Goal: Task Accomplishment & Management: Manage account settings

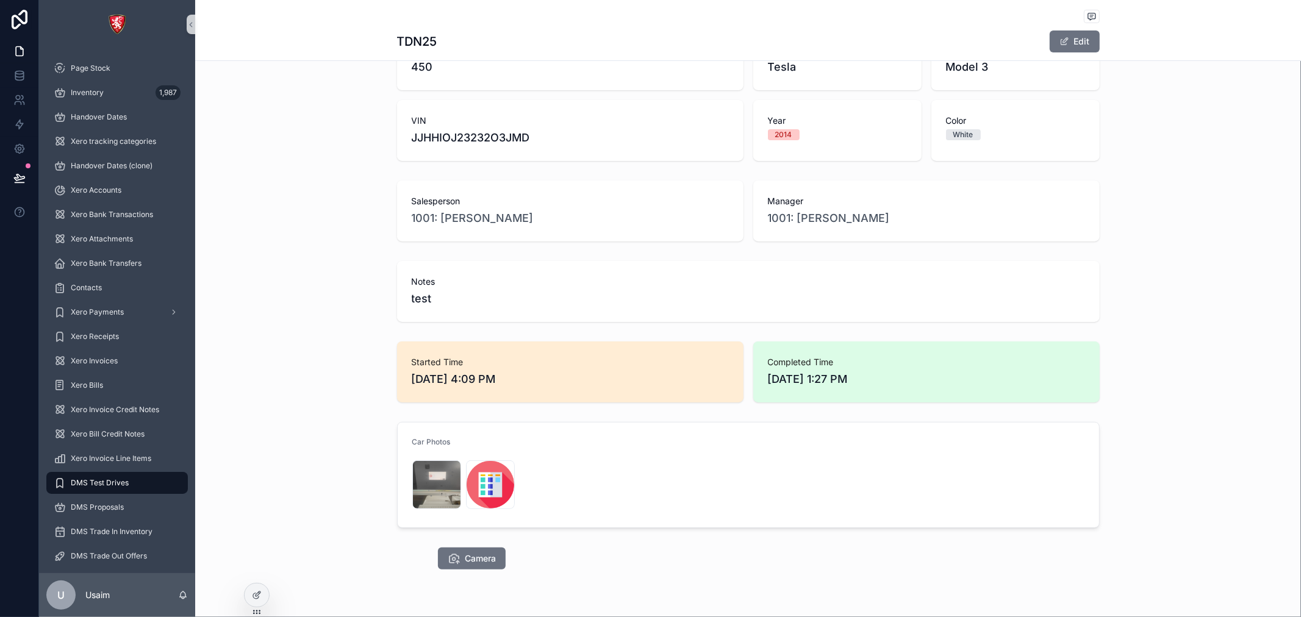
scroll to position [307, 0]
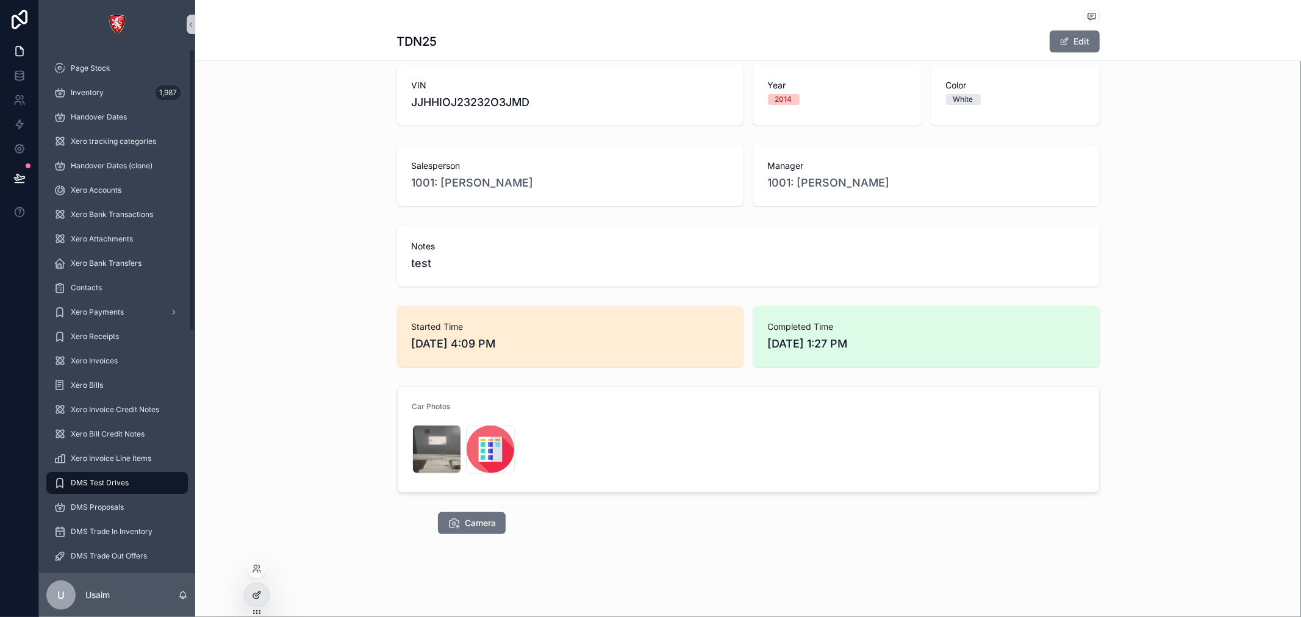
click at [254, 598] on icon at bounding box center [255, 596] width 5 height 5
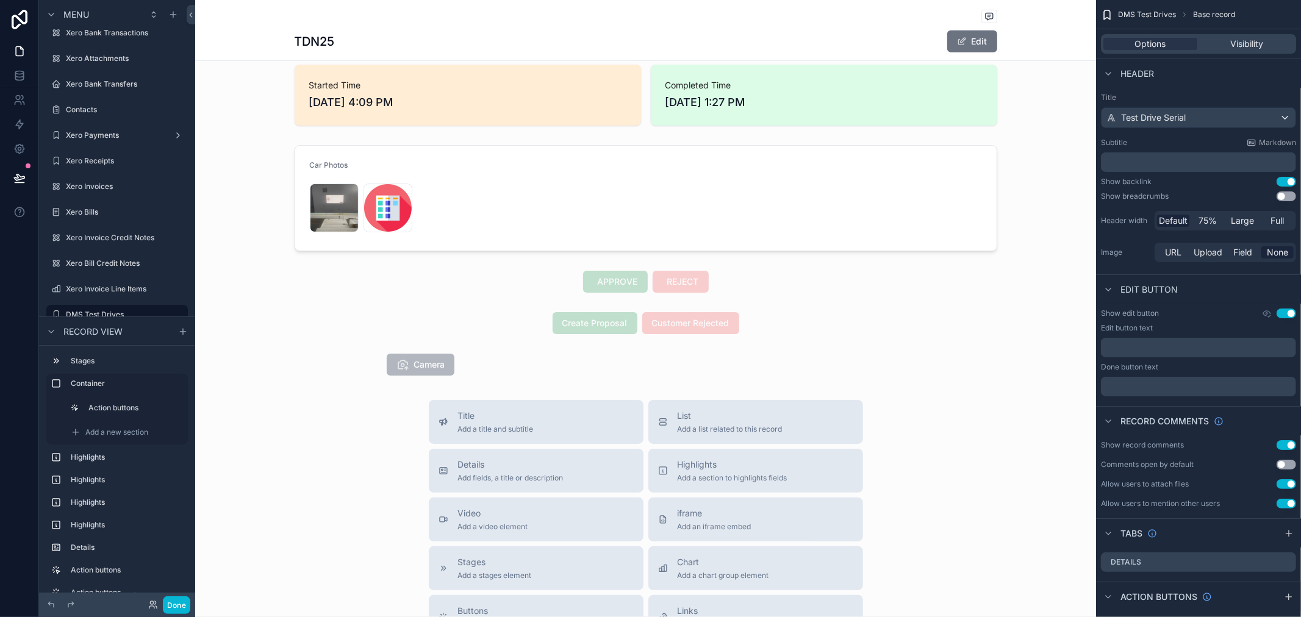
scroll to position [578, 0]
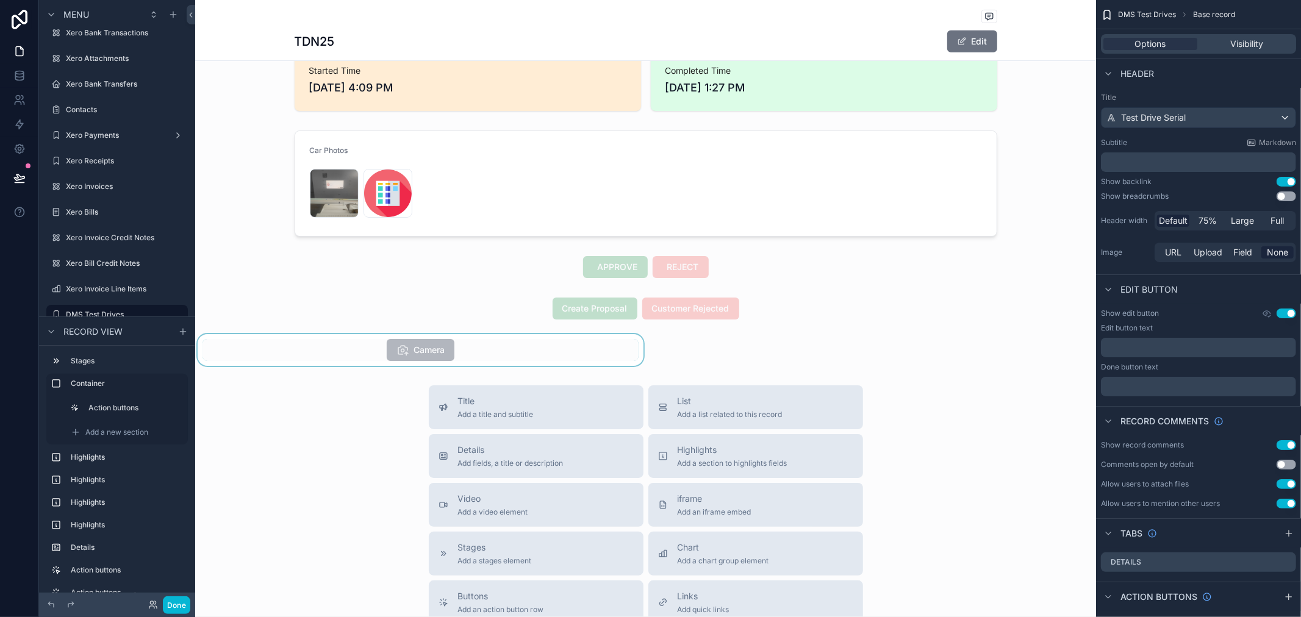
click at [434, 346] on div "scrollable content" at bounding box center [420, 350] width 451 height 32
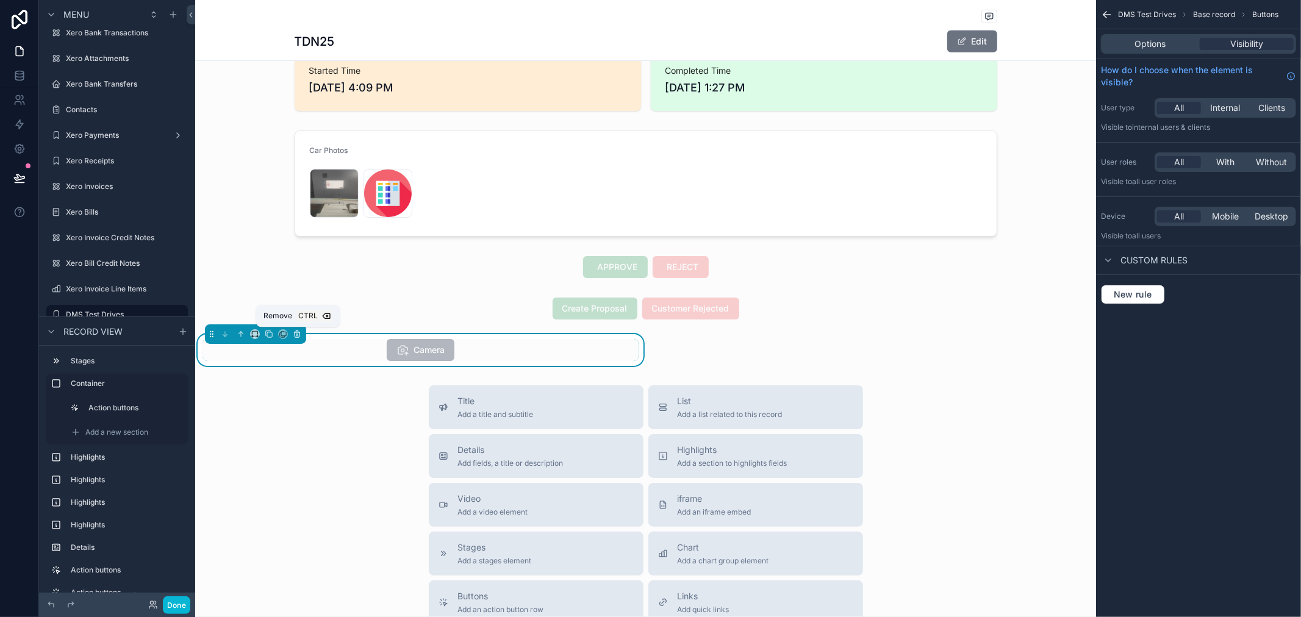
click at [294, 332] on icon "scrollable content" at bounding box center [297, 334] width 9 height 9
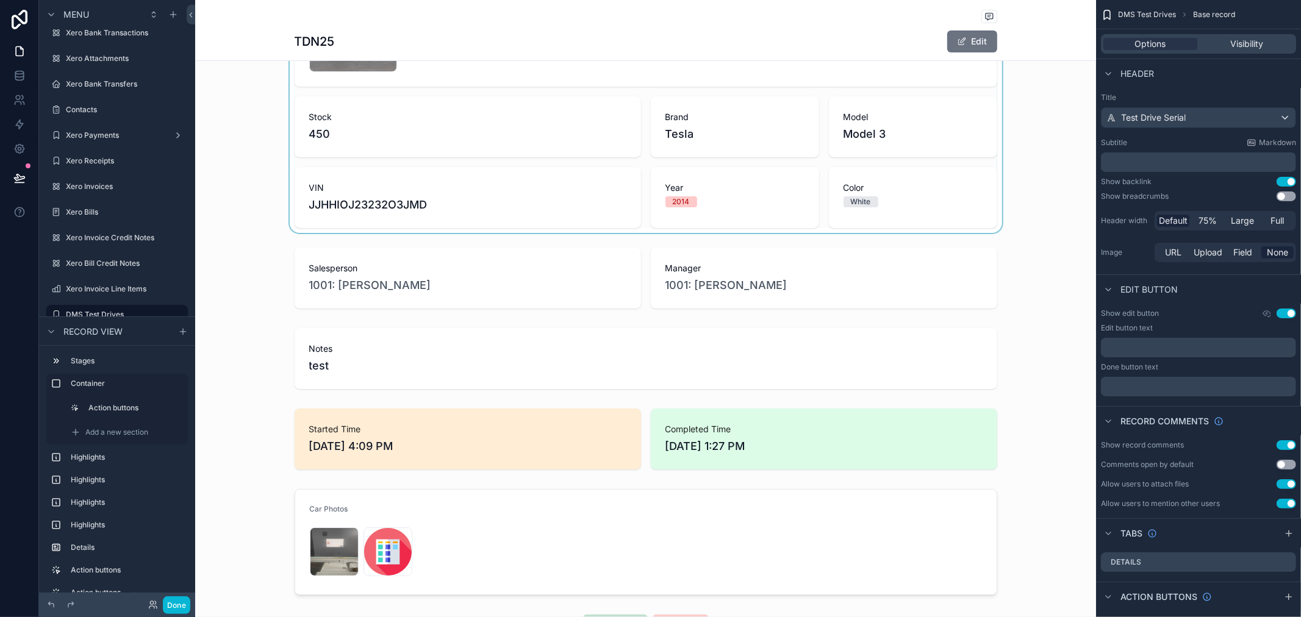
scroll to position [0, 0]
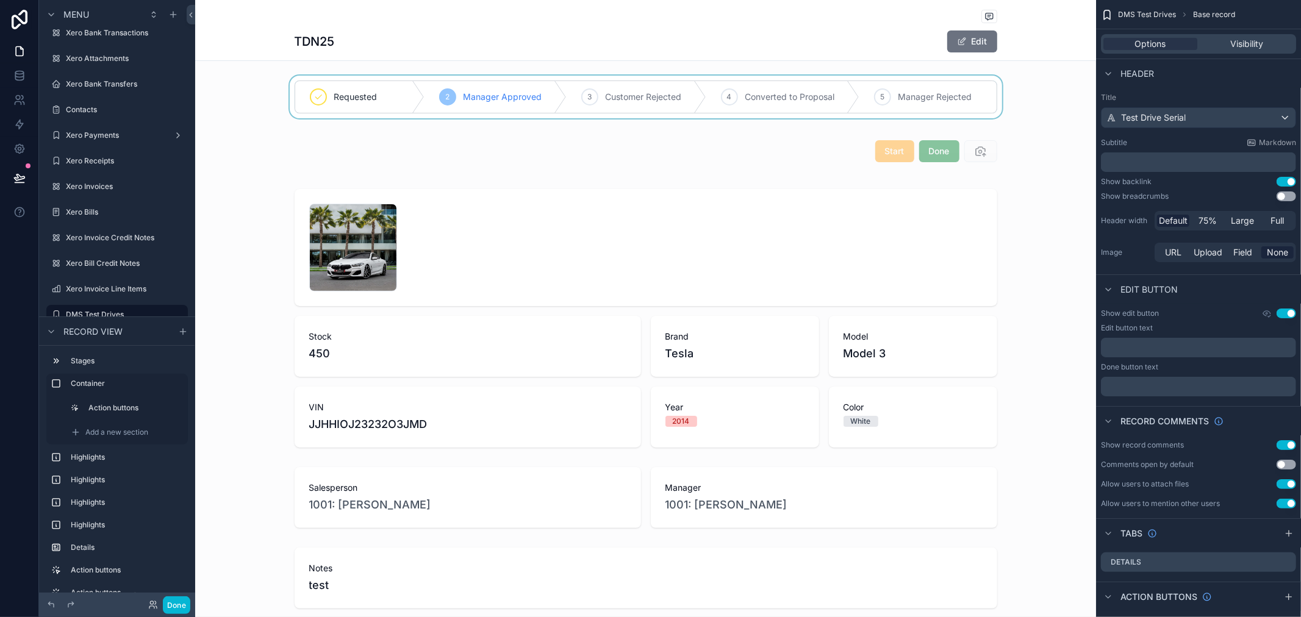
click at [663, 106] on div "scrollable content" at bounding box center [645, 97] width 901 height 43
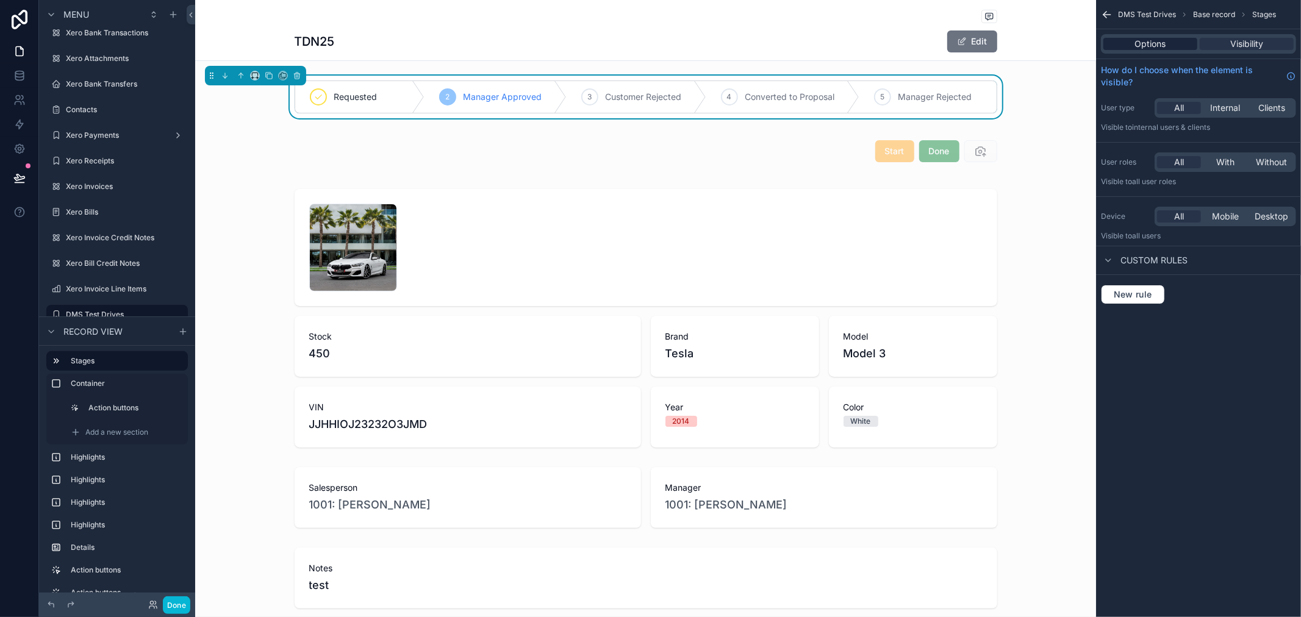
click at [1161, 43] on span "Options" at bounding box center [1150, 44] width 31 height 12
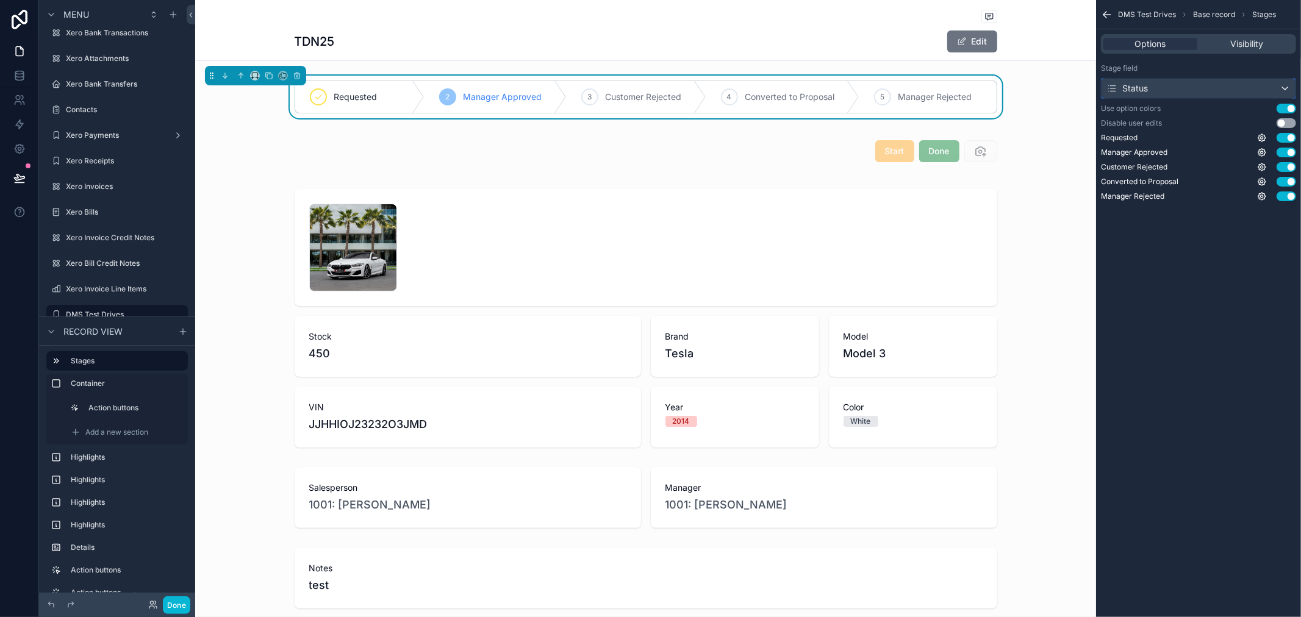
click at [1235, 87] on div "Status" at bounding box center [1199, 89] width 194 height 20
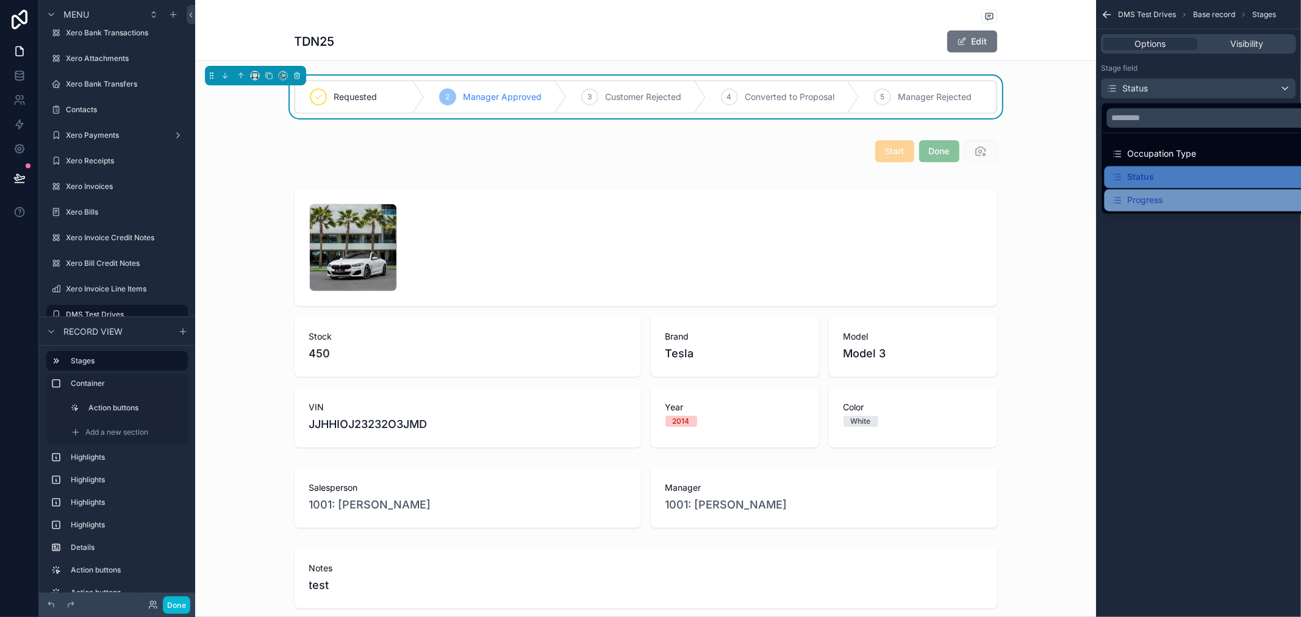
click at [1216, 190] on div "Progress" at bounding box center [1213, 200] width 217 height 22
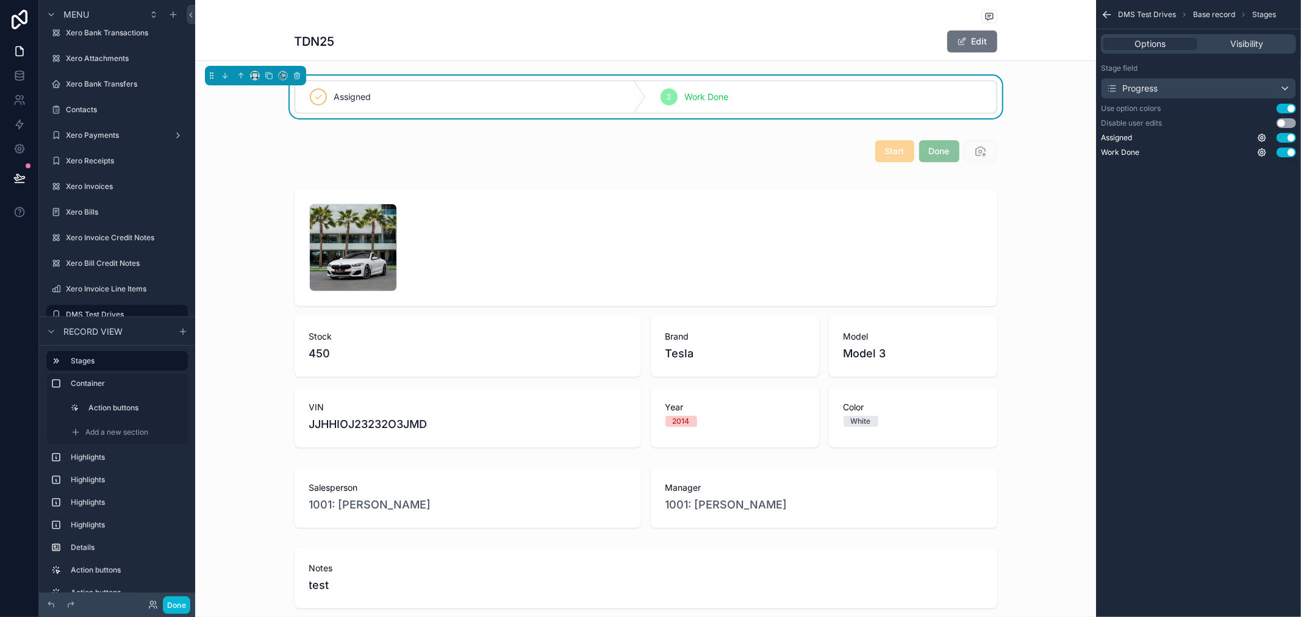
click at [1216, 263] on div "DMS Test Drives Base record Stages Options Visibility Stage field Progress Use …" at bounding box center [1198, 308] width 205 height 617
click at [1198, 273] on div "DMS Test Drives Base record Stages Options Visibility Stage field Progress Use …" at bounding box center [1198, 308] width 205 height 617
drag, startPoint x: 182, startPoint y: 605, endPoint x: 188, endPoint y: 600, distance: 7.8
click at [184, 605] on button "Done" at bounding box center [176, 606] width 27 height 18
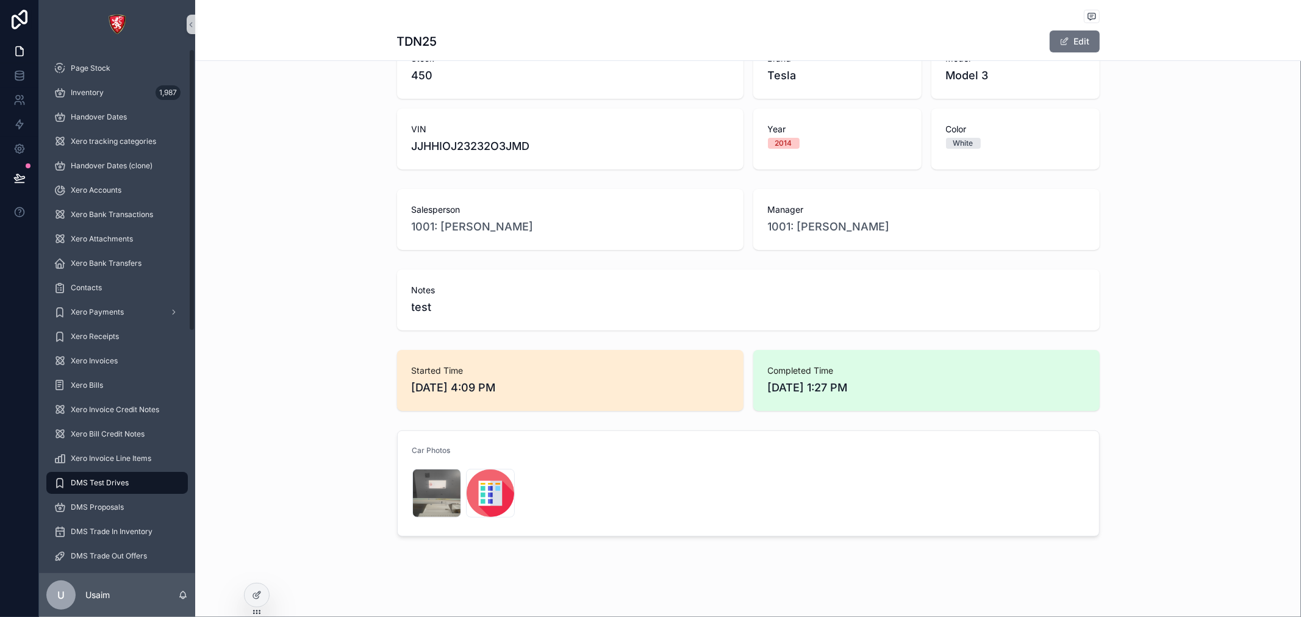
scroll to position [266, 0]
click at [246, 601] on div at bounding box center [257, 595] width 24 height 23
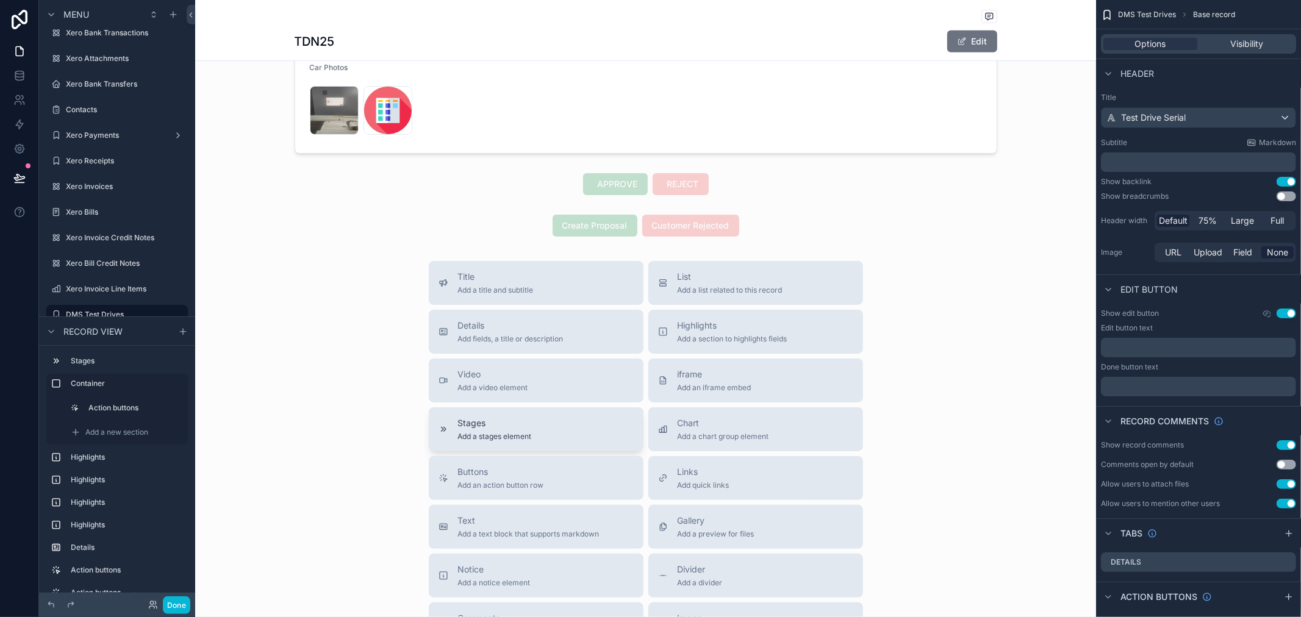
scroll to position [837, 0]
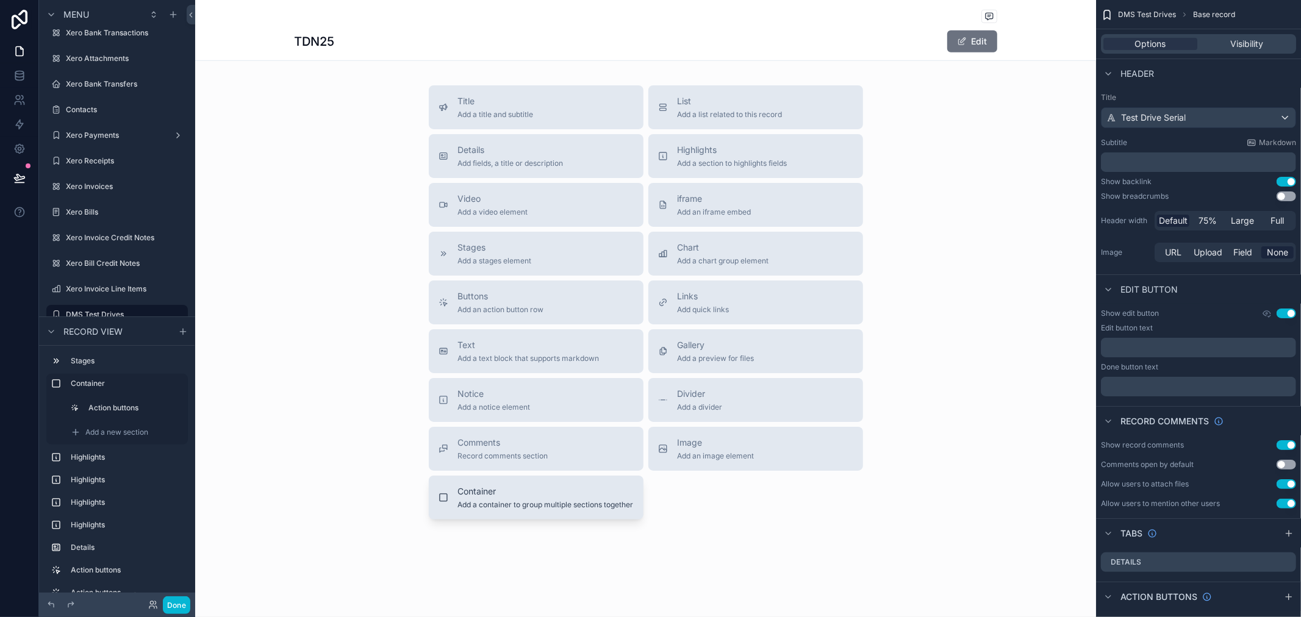
click at [525, 507] on span "Add a container to group multiple sections together" at bounding box center [546, 505] width 176 height 10
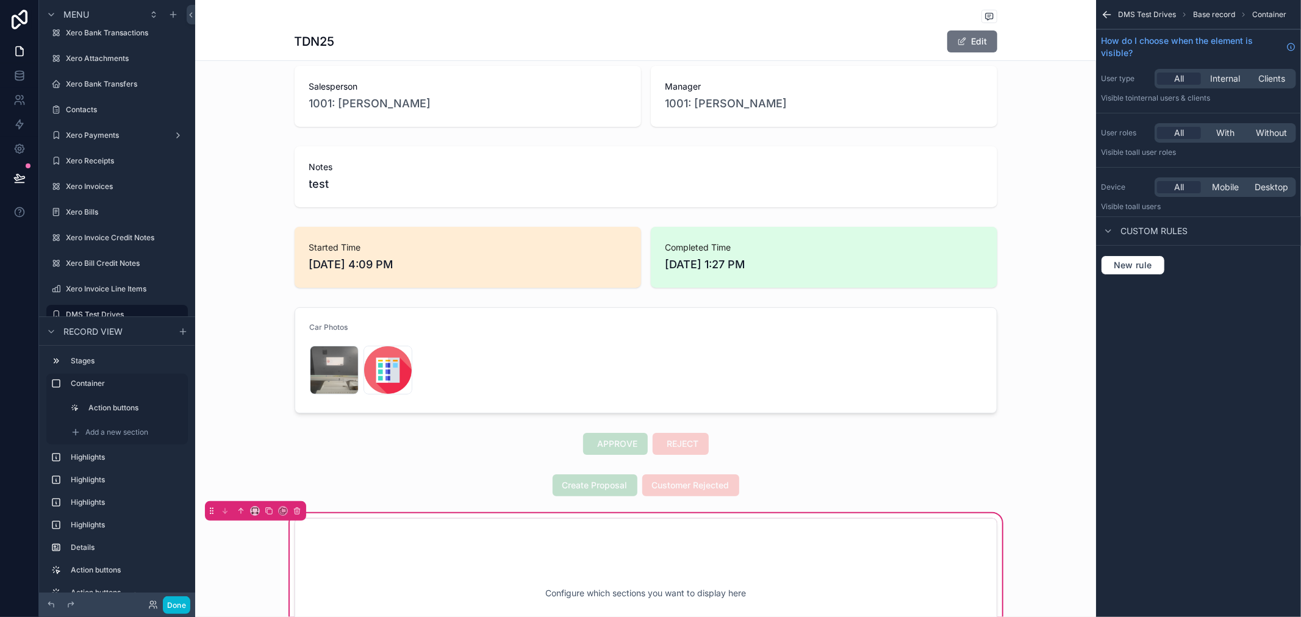
scroll to position [474, 0]
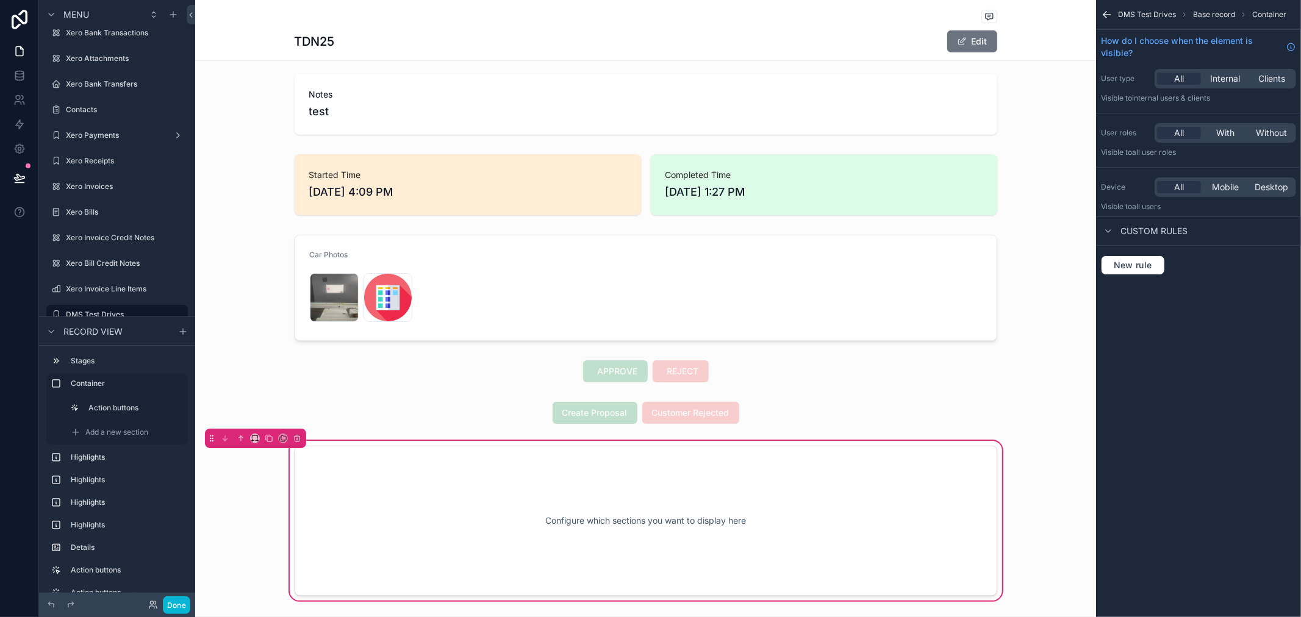
click at [540, 531] on div "Configure which sections you want to display here" at bounding box center [646, 521] width 662 height 110
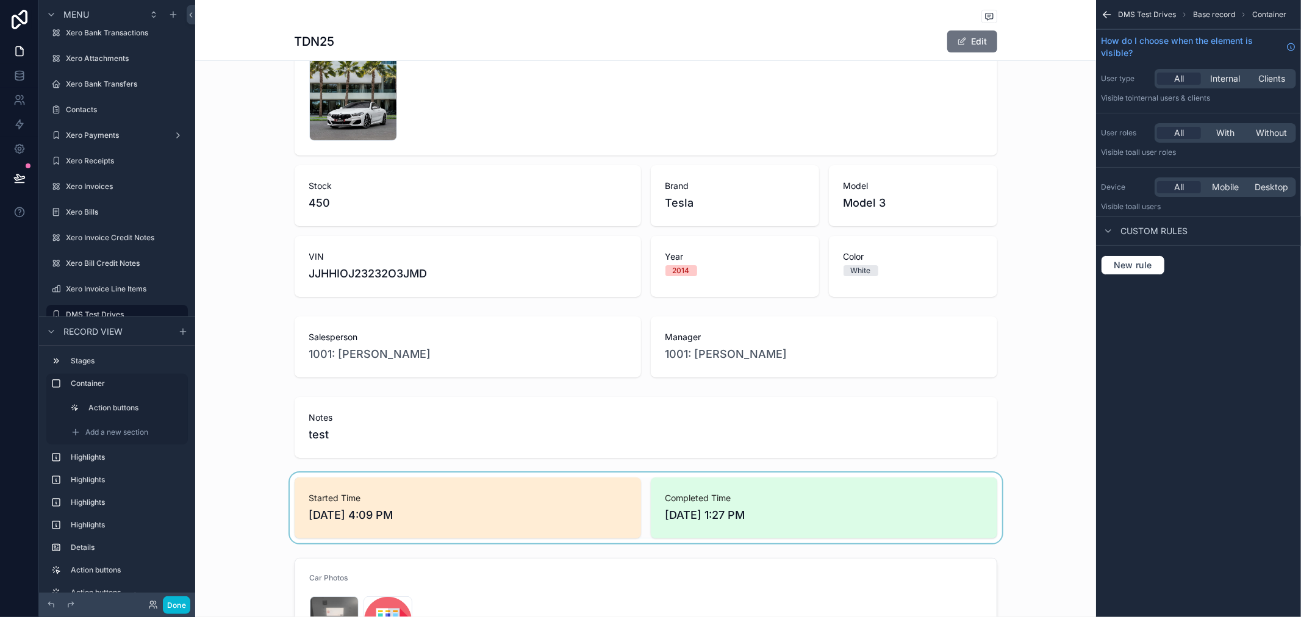
scroll to position [135, 0]
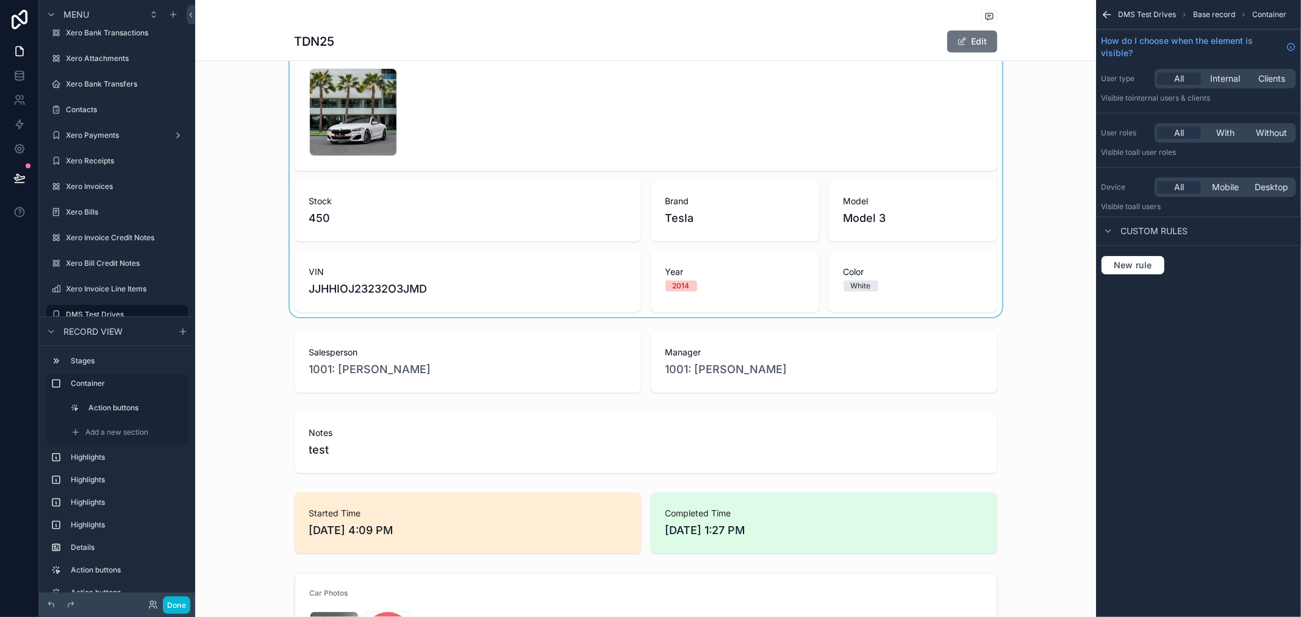
click at [716, 293] on div "scrollable content" at bounding box center [645, 183] width 901 height 268
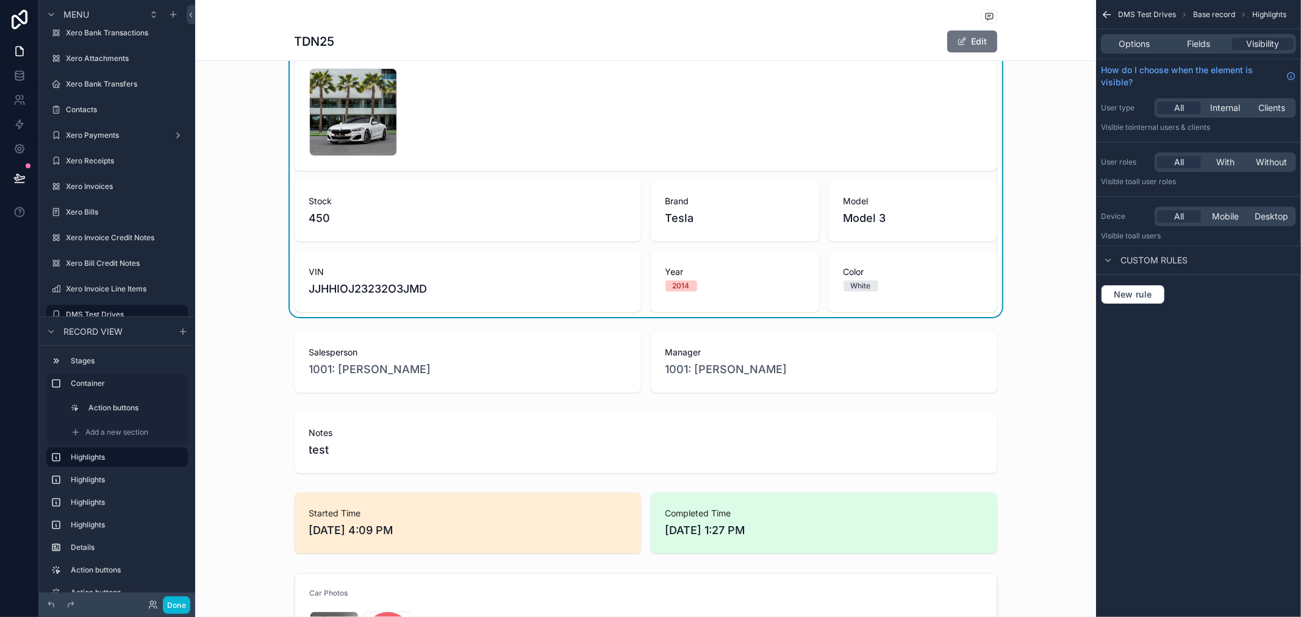
click at [714, 284] on div "2014" at bounding box center [734, 286] width 139 height 11
click at [703, 246] on div "1 .jpg Stock 450 Brand Tesla Model Model 3 VIN JJHHIOJ23232O3JMD Year [DATE] Co…" at bounding box center [646, 183] width 703 height 259
click at [1199, 40] on span "Fields" at bounding box center [1198, 44] width 23 height 12
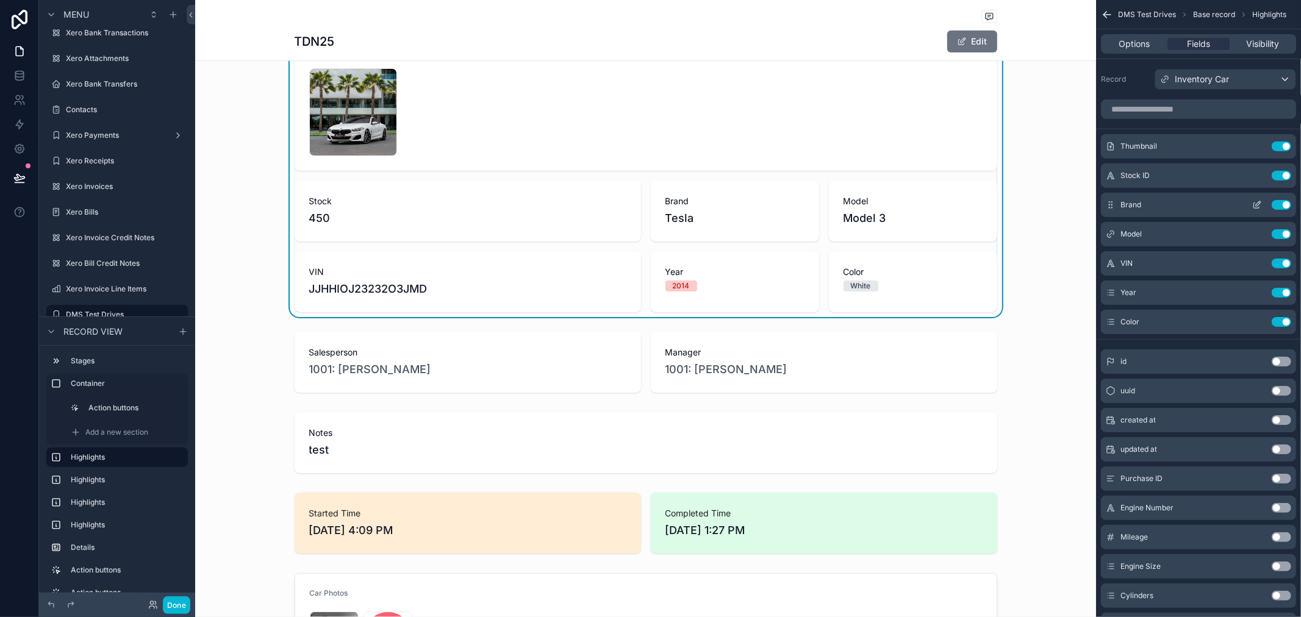
click at [1255, 208] on icon "scrollable content" at bounding box center [1256, 205] width 5 height 5
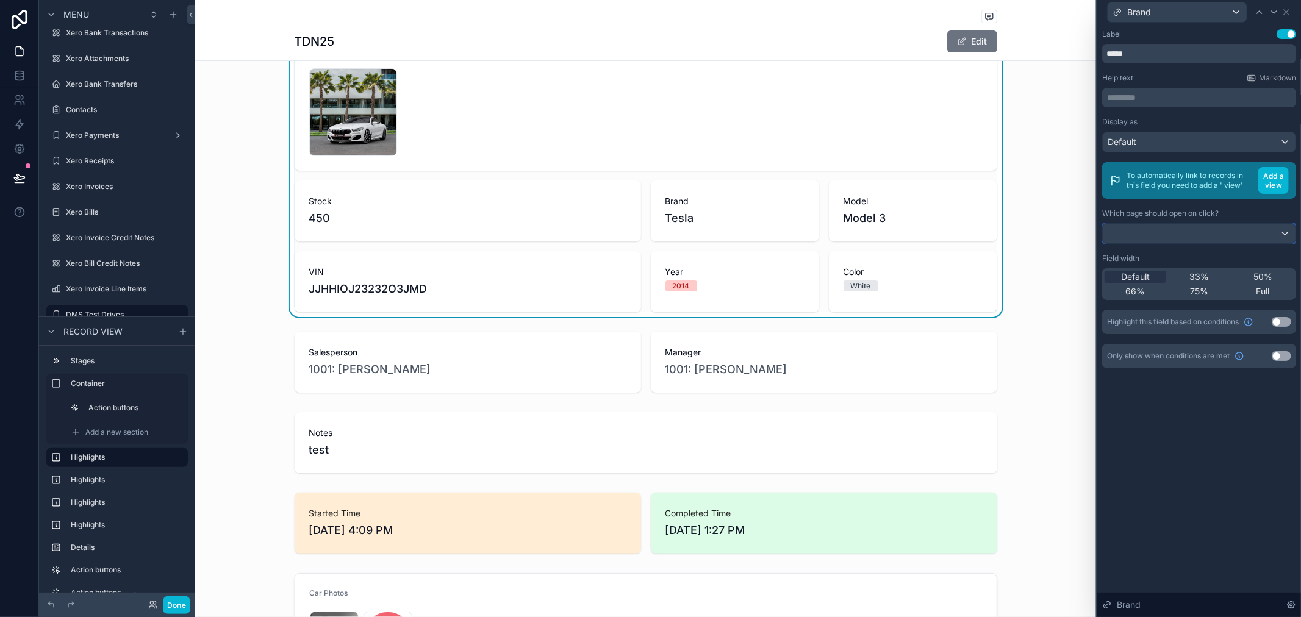
click at [1213, 226] on div at bounding box center [1199, 234] width 193 height 20
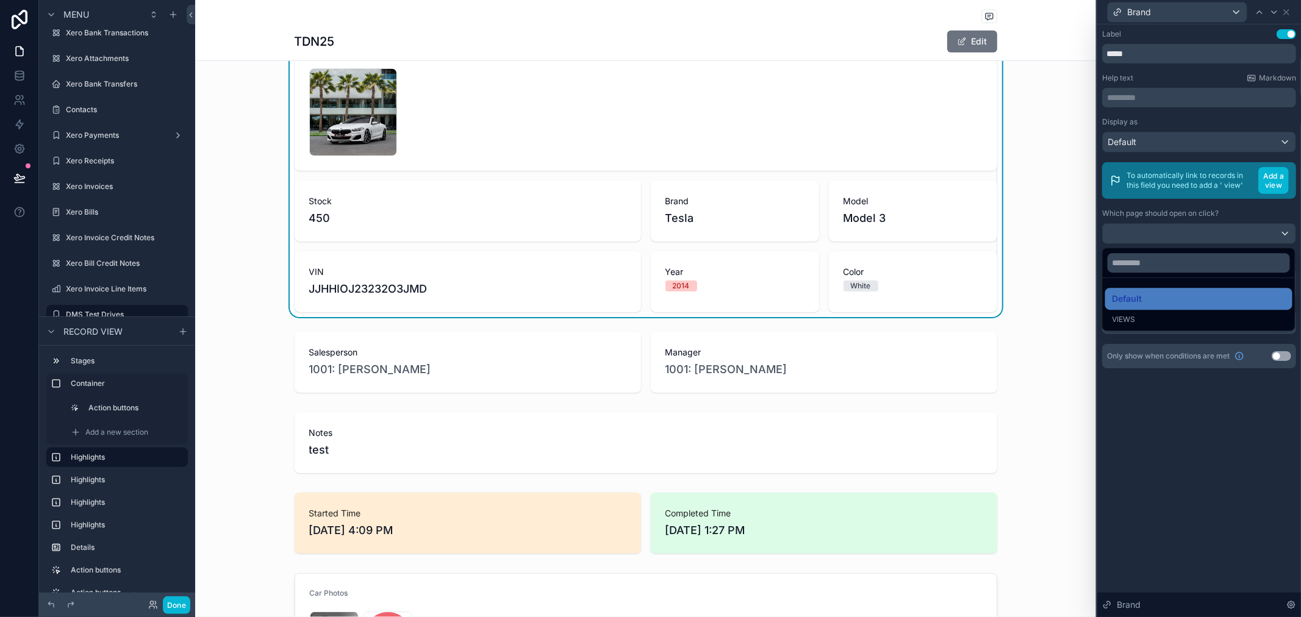
click at [1227, 384] on div at bounding box center [1199, 308] width 204 height 617
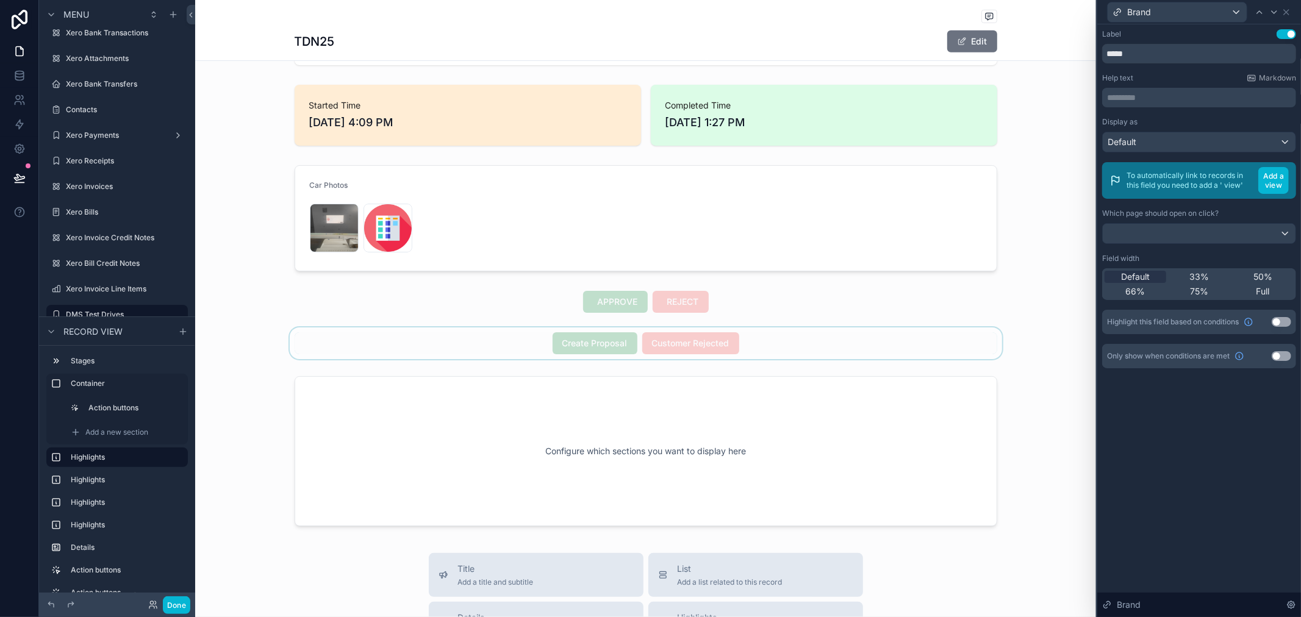
scroll to position [542, 0]
click at [623, 420] on div "scrollable content" at bounding box center [645, 453] width 901 height 165
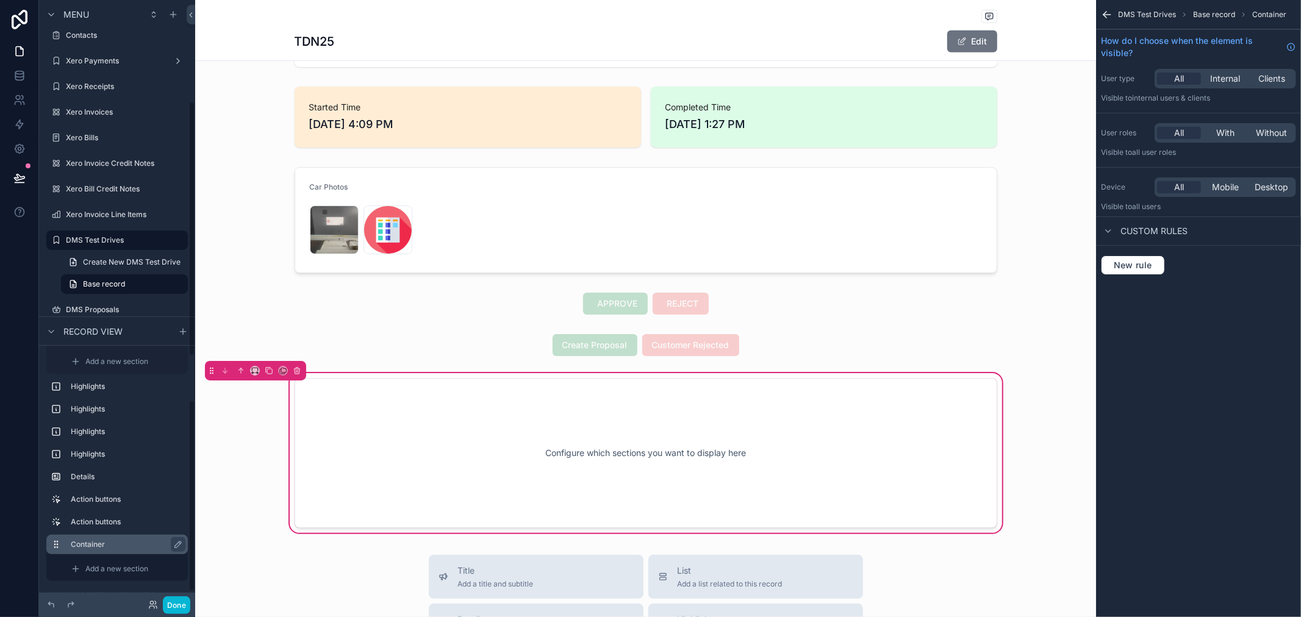
scroll to position [300, 0]
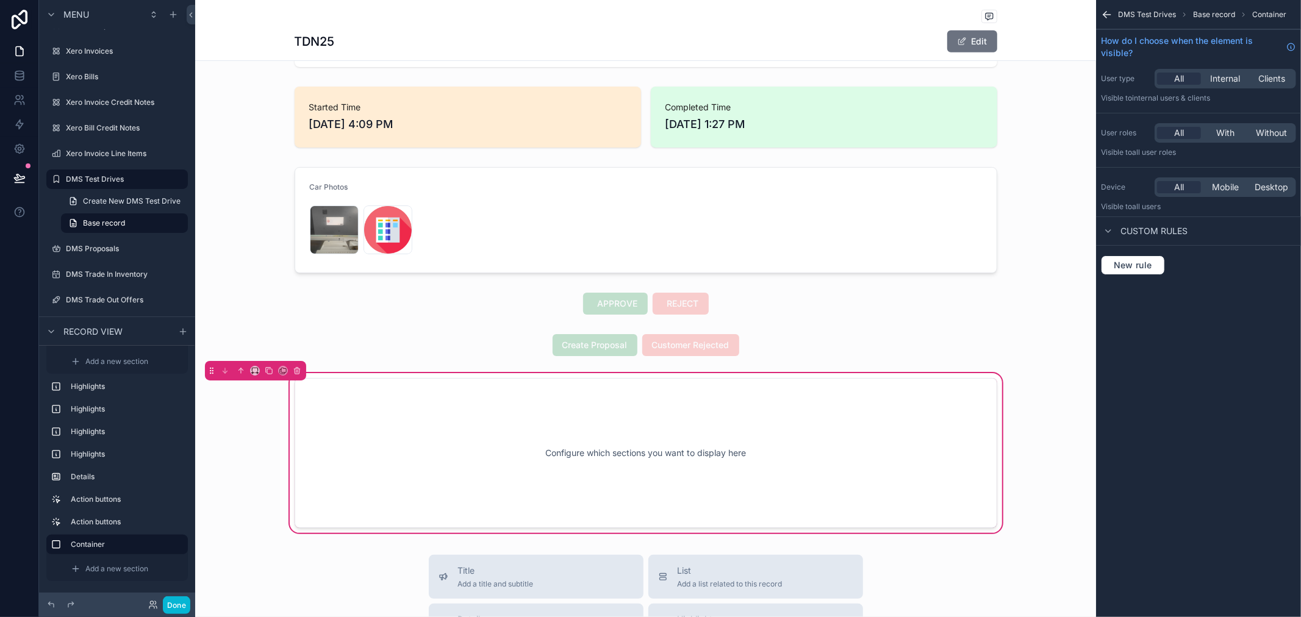
click at [634, 428] on div "Configure which sections you want to display here" at bounding box center [646, 453] width 662 height 110
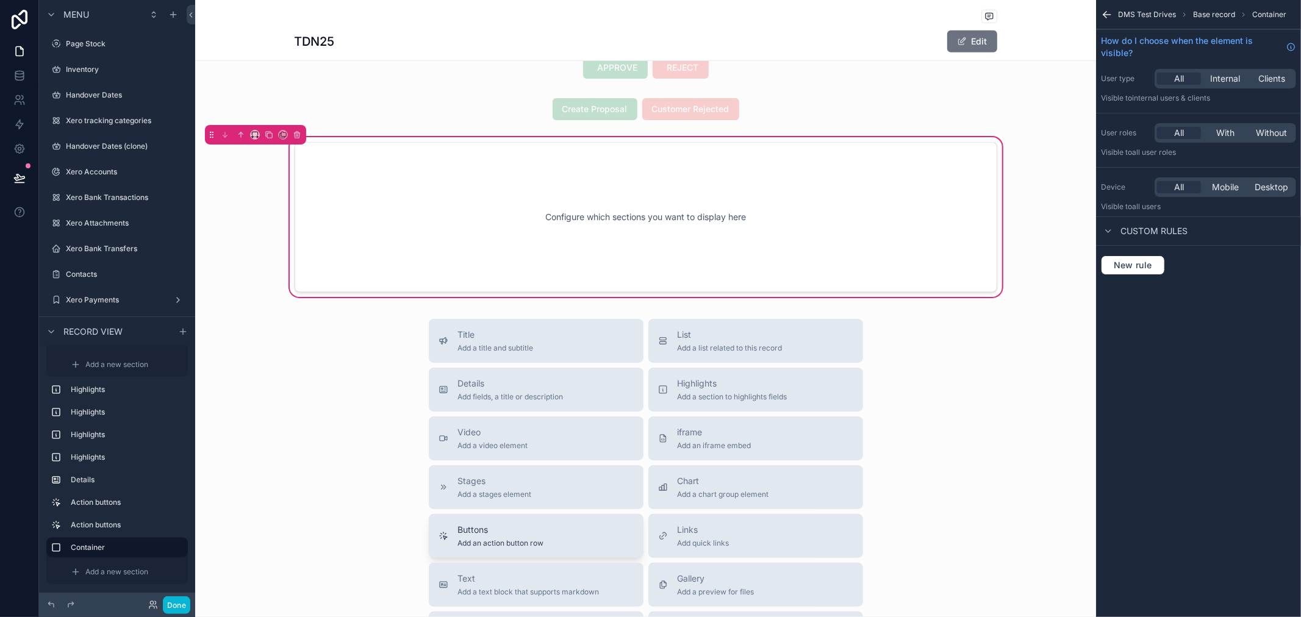
scroll to position [813, 0]
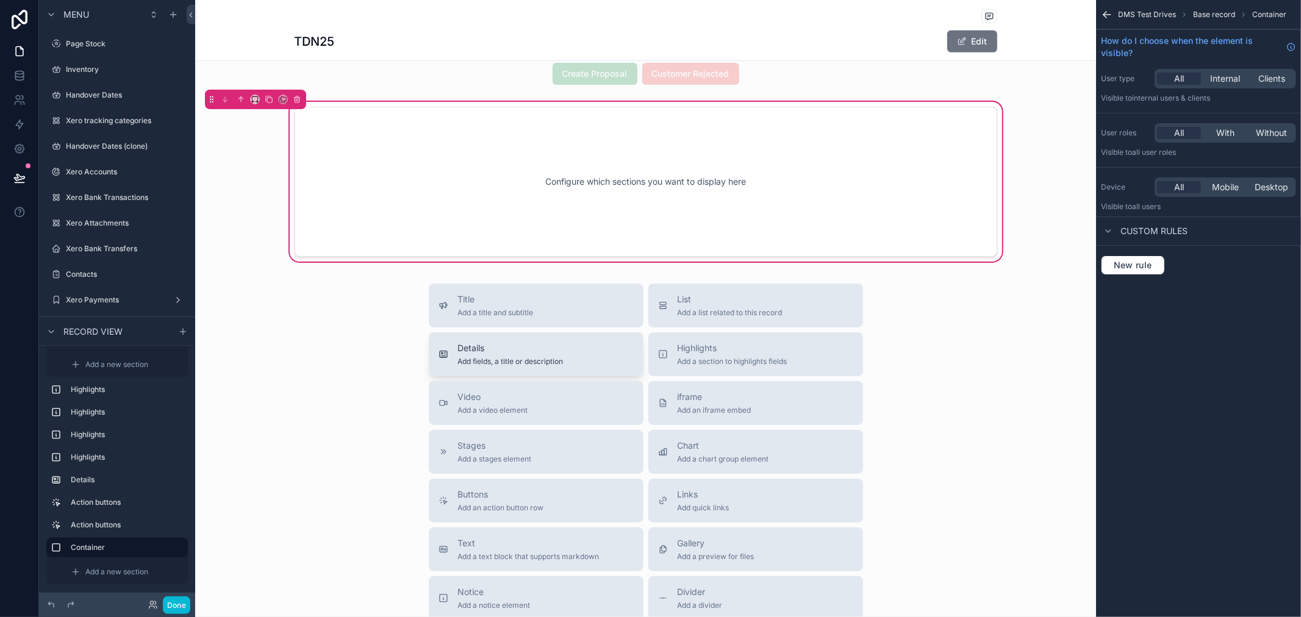
drag, startPoint x: 533, startPoint y: 353, endPoint x: 533, endPoint y: 332, distance: 20.7
click at [533, 332] on button "Details Add fields, a title or description" at bounding box center [536, 354] width 215 height 44
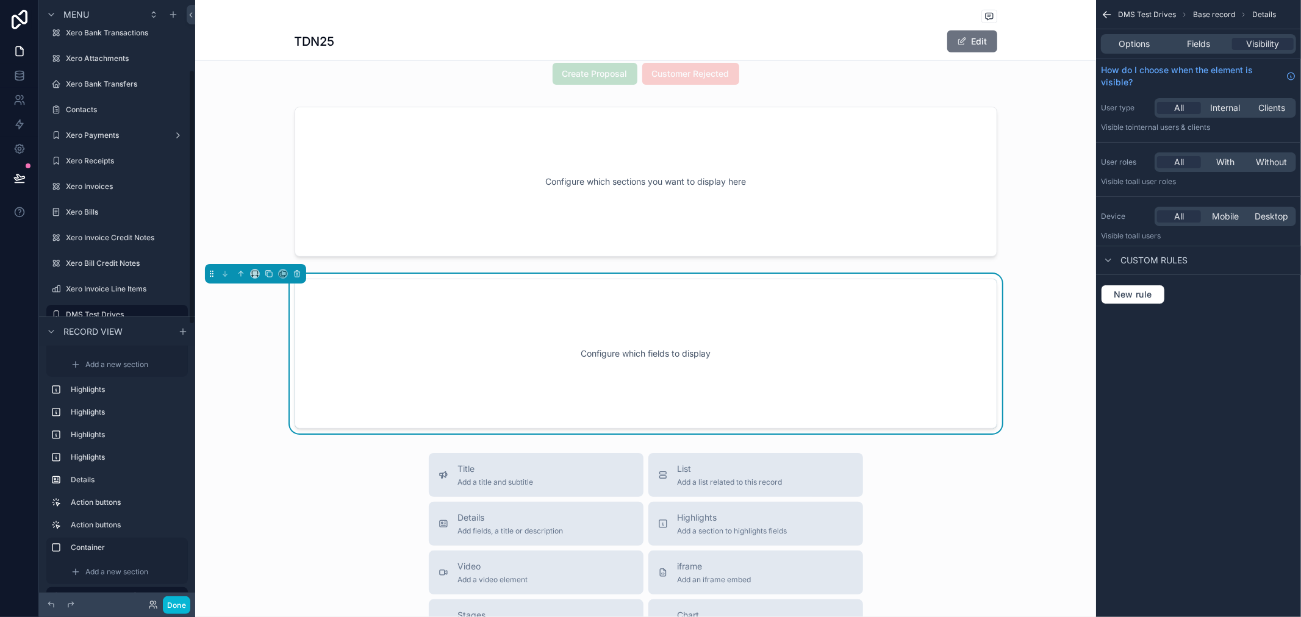
scroll to position [858, 0]
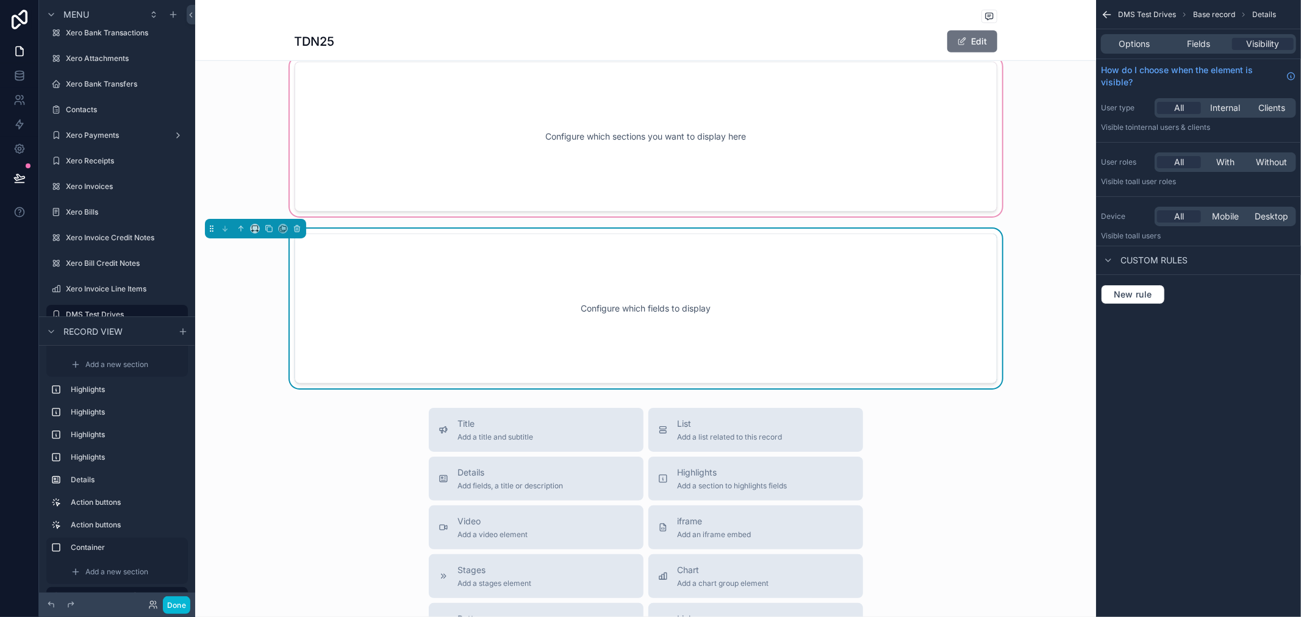
drag, startPoint x: 501, startPoint y: 300, endPoint x: 504, endPoint y: 159, distance: 140.9
click at [175, 575] on icon "scrollable content" at bounding box center [178, 572] width 6 height 6
click at [57, 575] on icon "scrollable content" at bounding box center [56, 572] width 10 height 10
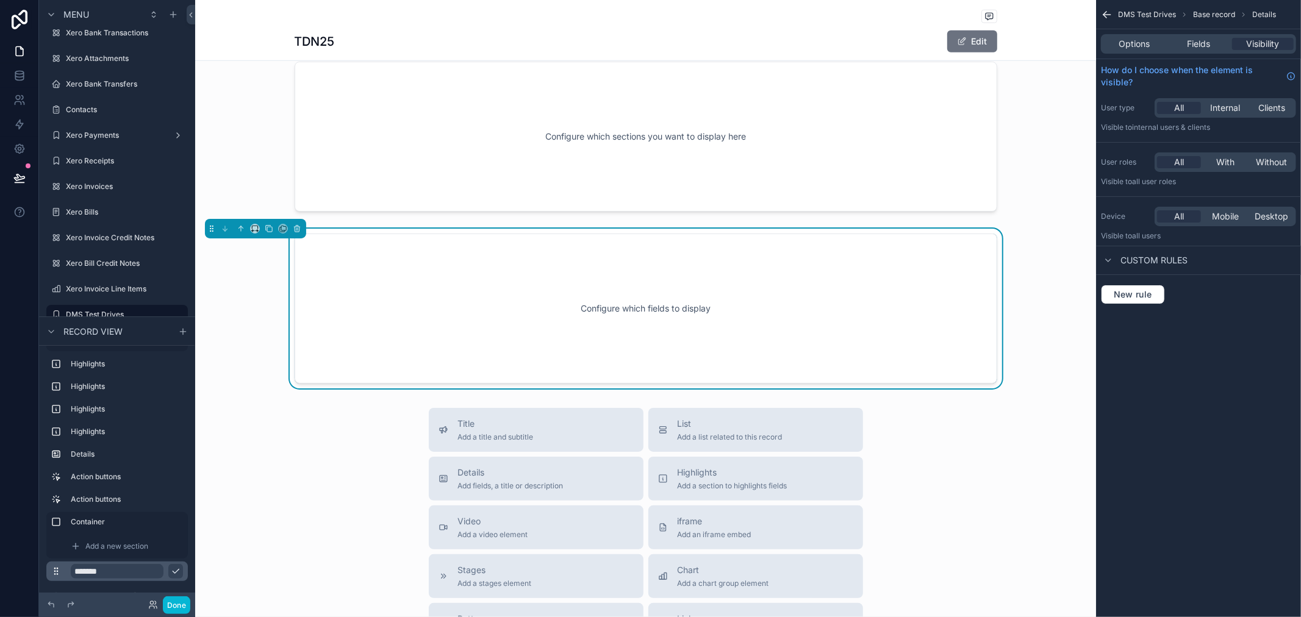
click at [59, 567] on icon "scrollable content" at bounding box center [56, 572] width 10 height 10
click at [45, 575] on div "Stages Container Action buttons Add a new section Highlights Highlights Highlig…" at bounding box center [117, 423] width 156 height 341
click at [297, 230] on icon "scrollable content" at bounding box center [297, 228] width 9 height 9
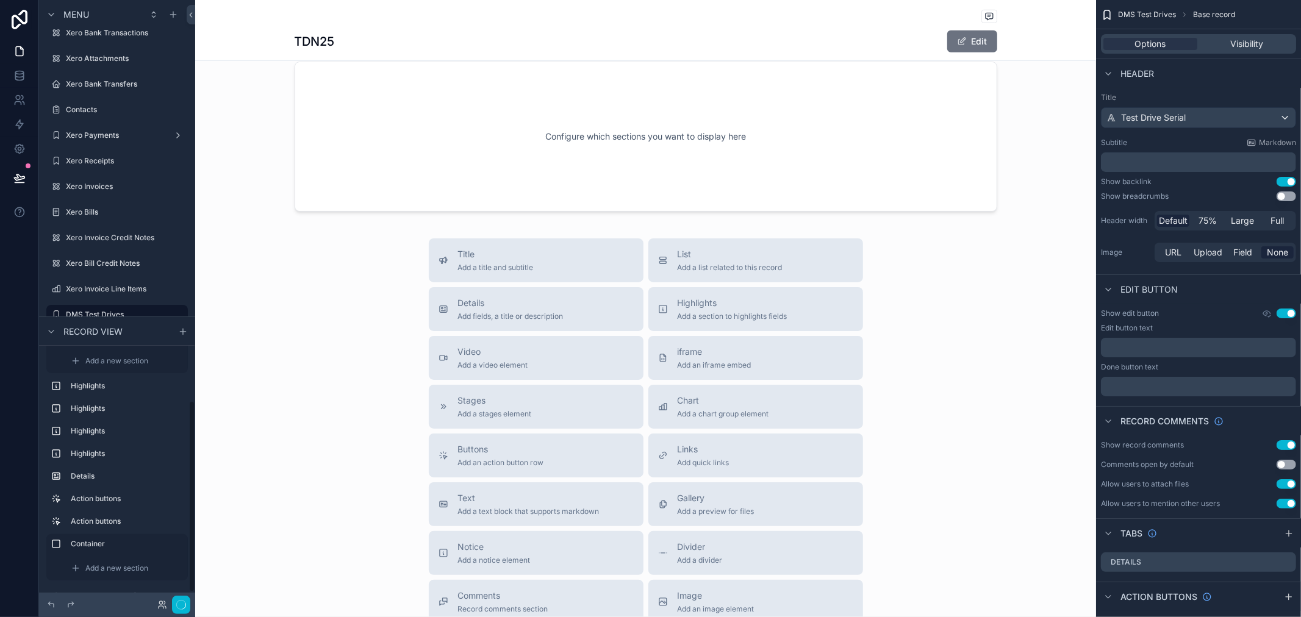
scroll to position [71, 0]
click at [112, 568] on span "Add a new section" at bounding box center [116, 569] width 63 height 10
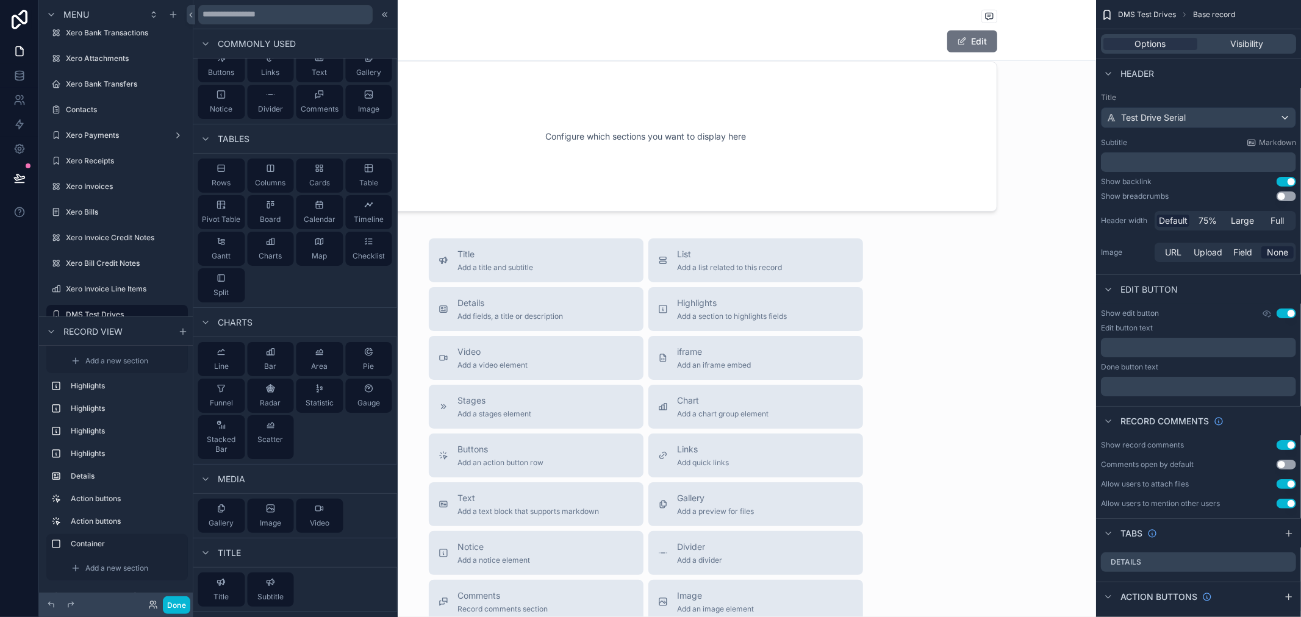
scroll to position [0, 0]
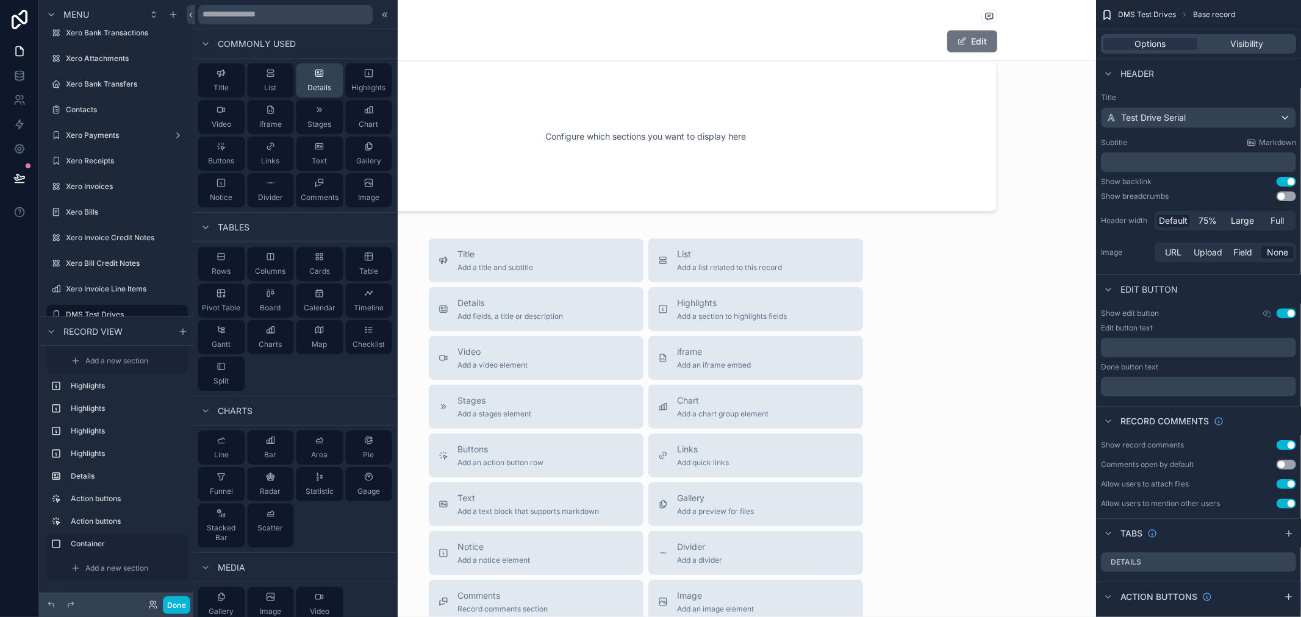
click at [325, 74] on button "Details" at bounding box center [319, 80] width 47 height 34
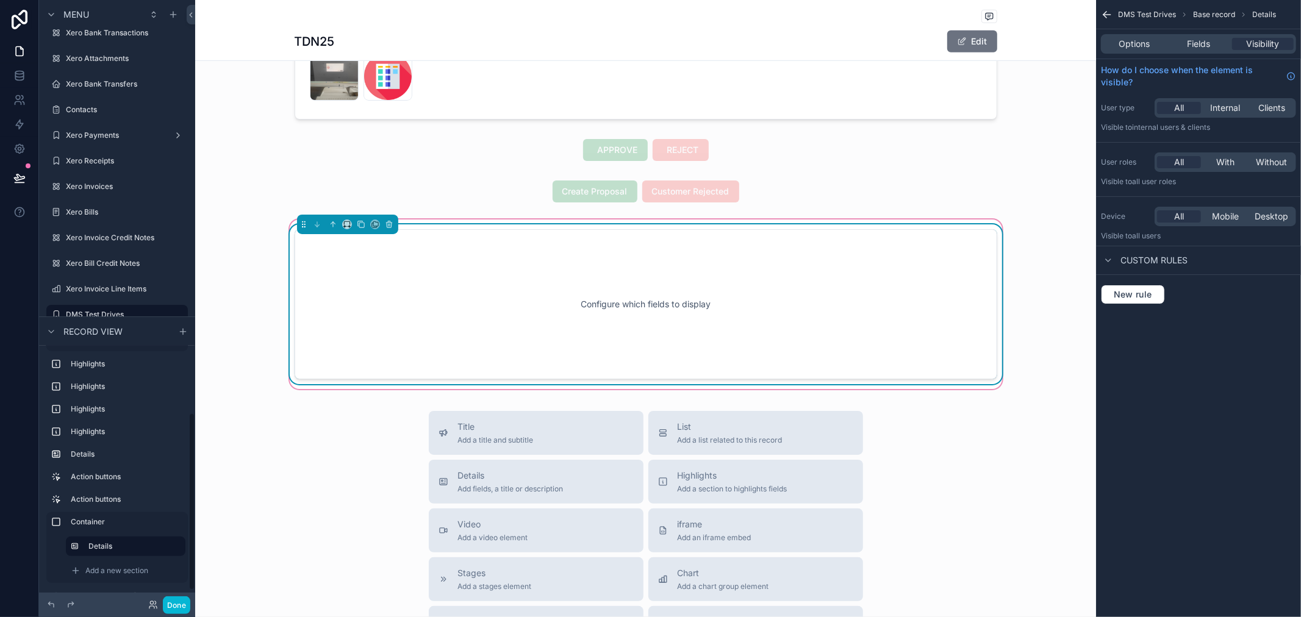
scroll to position [691, 0]
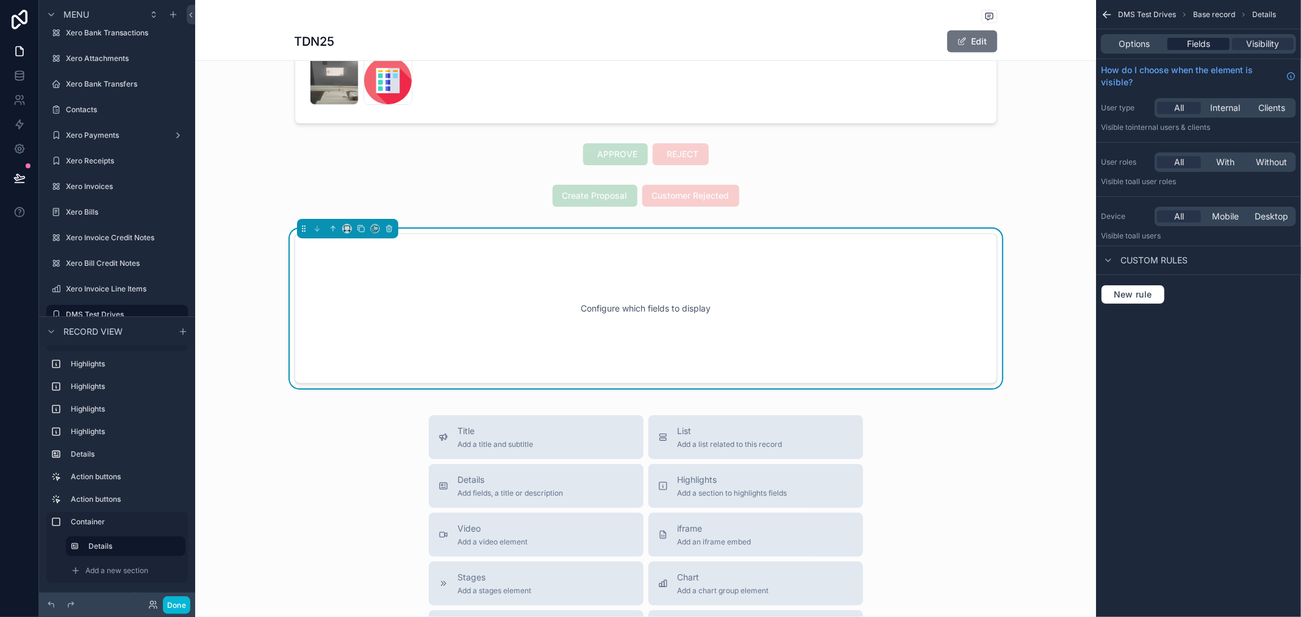
click at [1193, 43] on span "Fields" at bounding box center [1198, 44] width 23 height 12
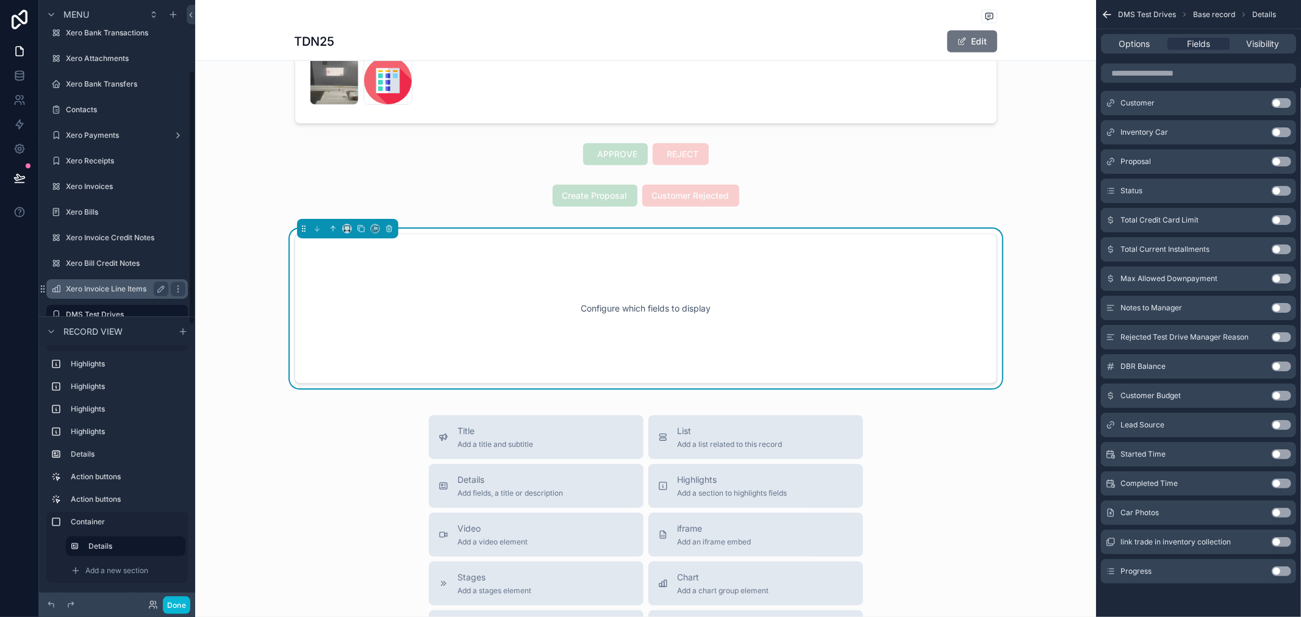
scroll to position [232, 0]
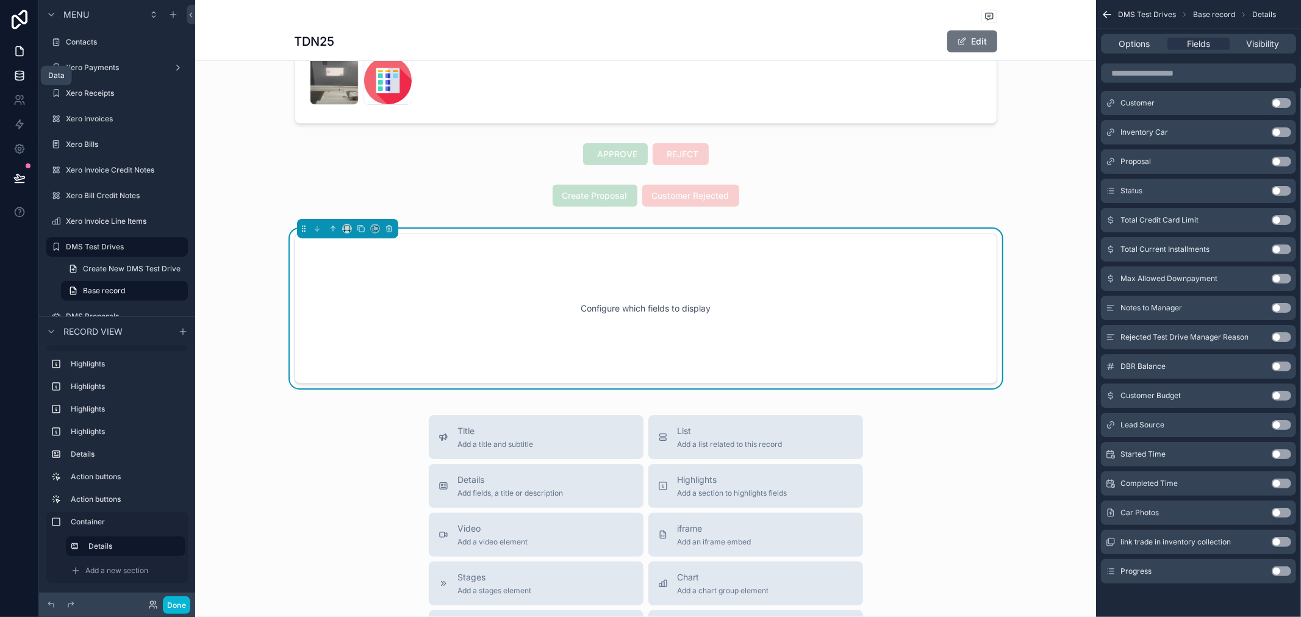
click at [23, 78] on icon at bounding box center [19, 78] width 8 height 5
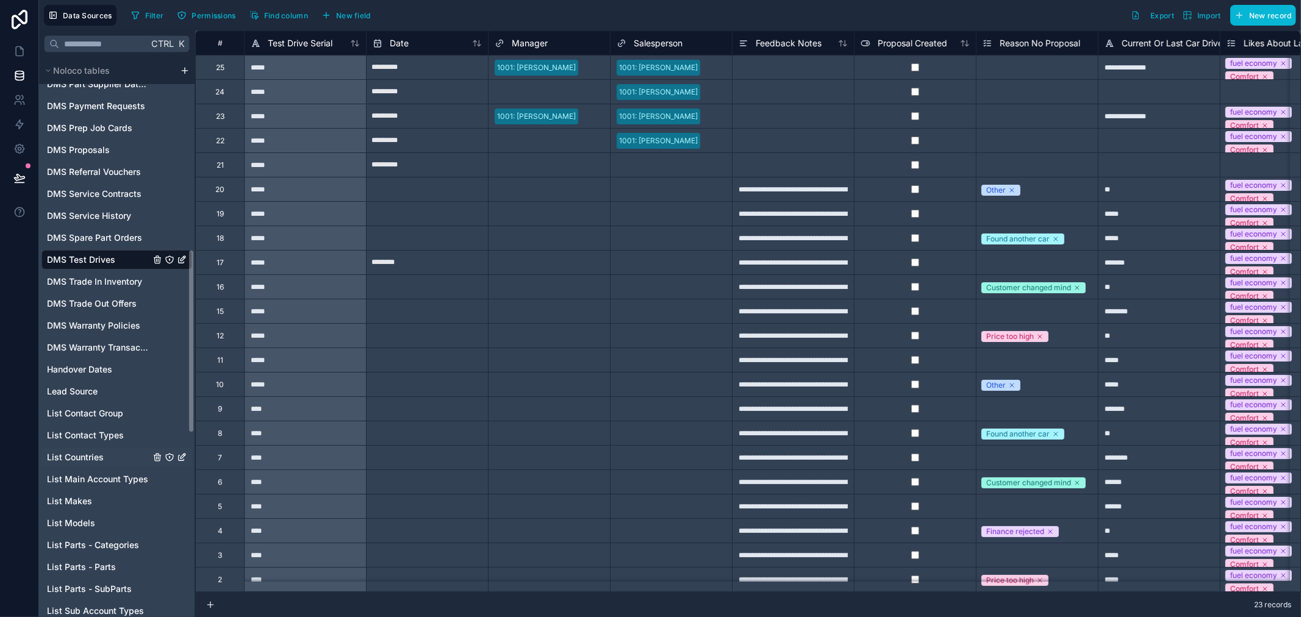
scroll to position [610, 0]
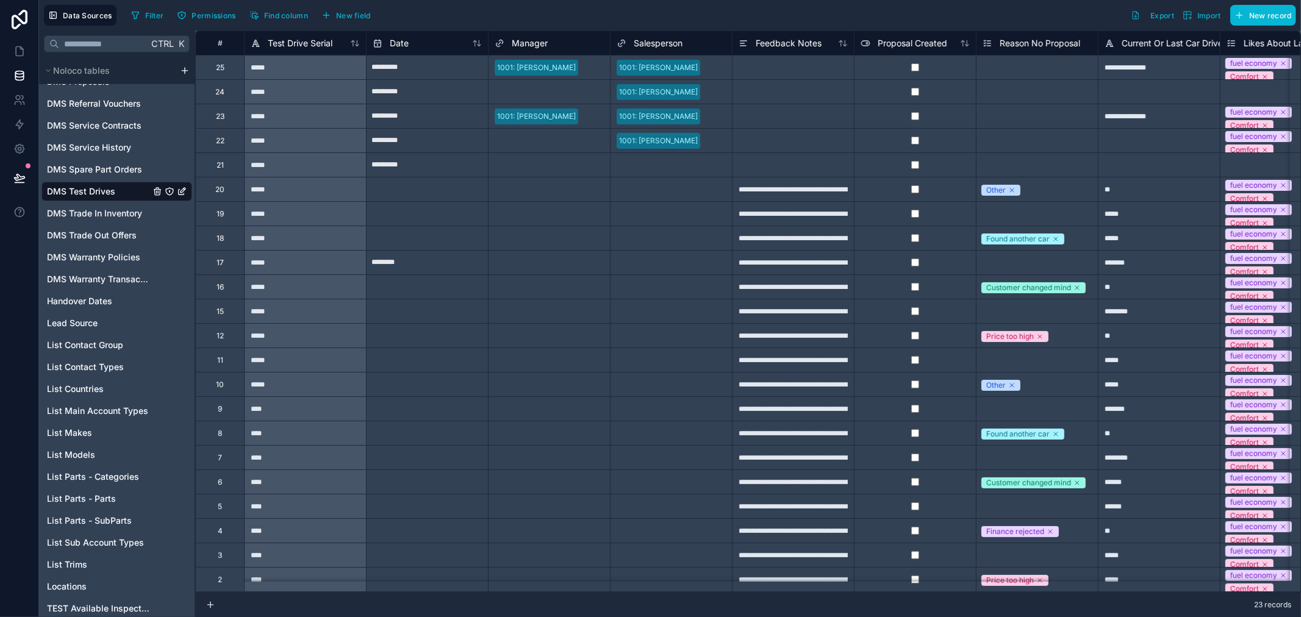
click at [98, 188] on span "DMS Test Drives" at bounding box center [81, 191] width 68 height 12
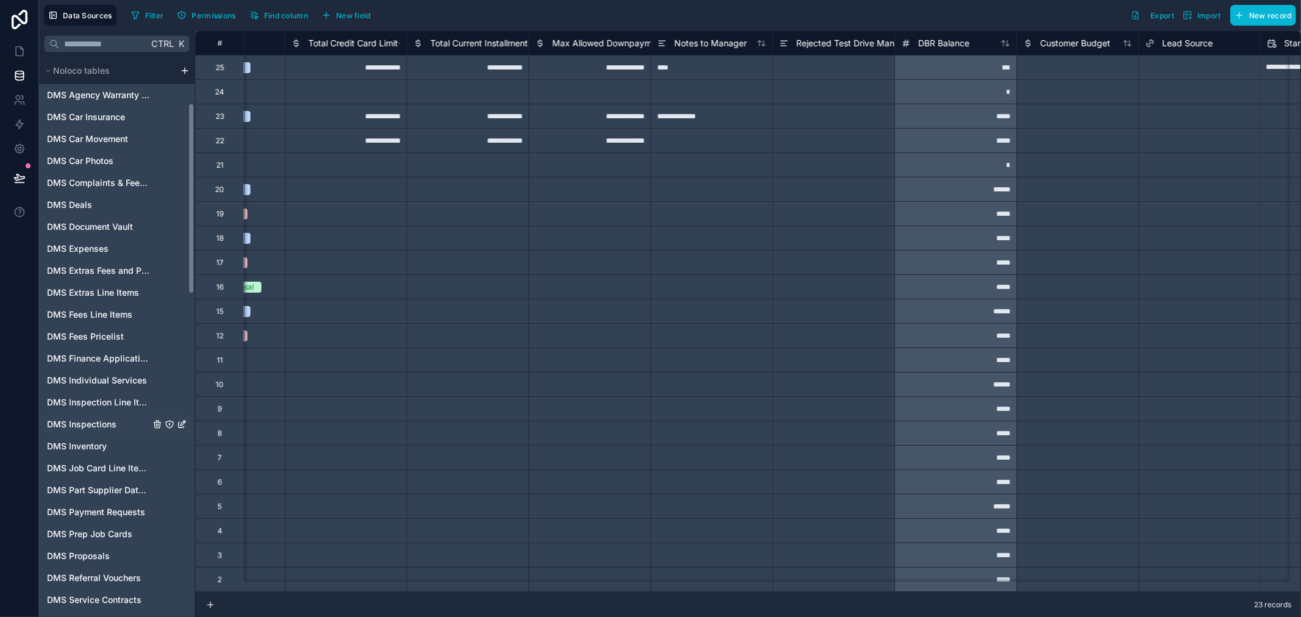
scroll to position [68, 0]
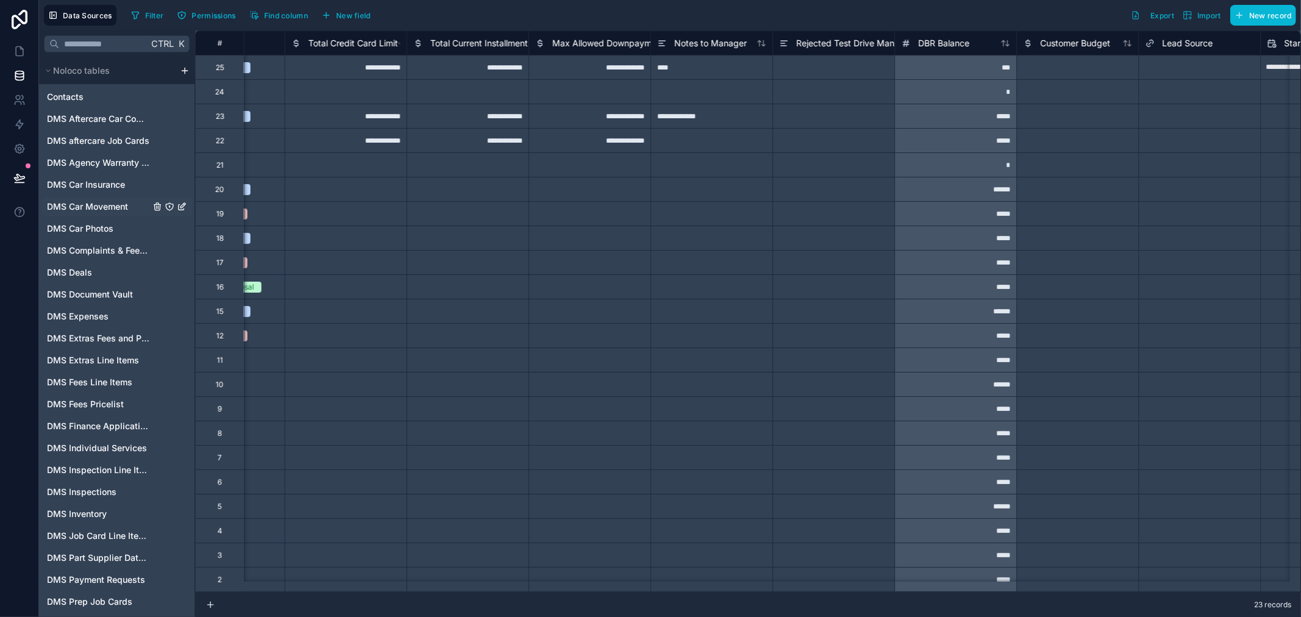
click at [110, 206] on span "DMS Car Movement" at bounding box center [87, 207] width 81 height 12
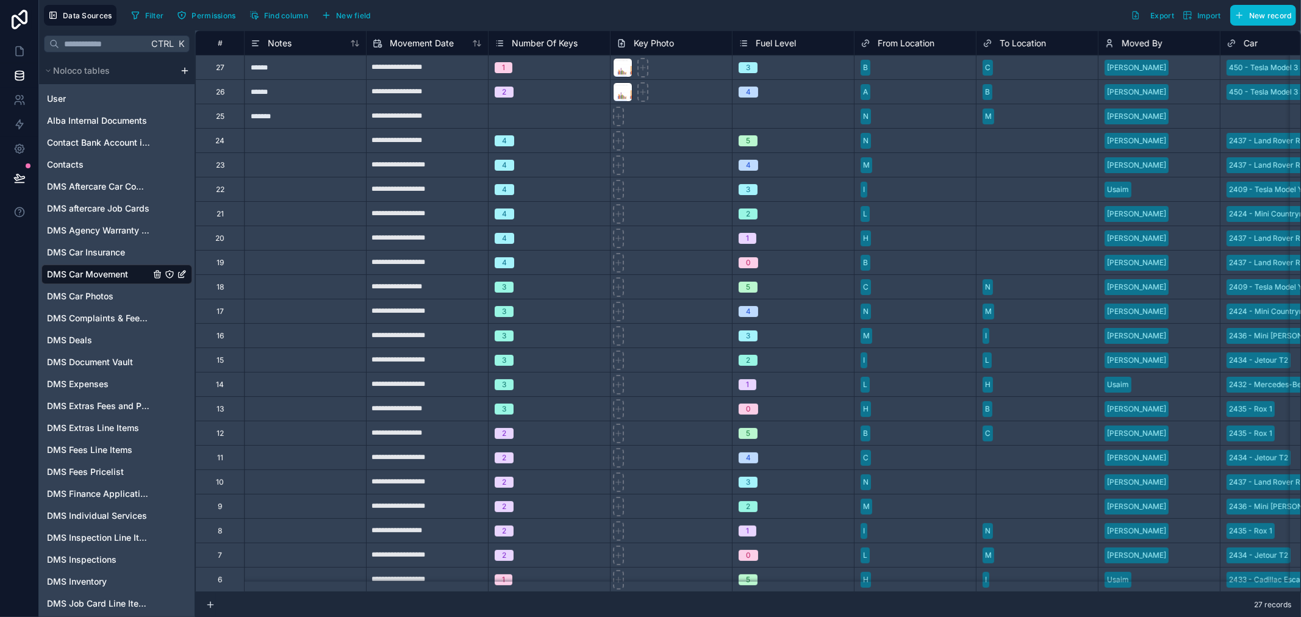
drag, startPoint x: 744, startPoint y: 594, endPoint x: 771, endPoint y: 587, distance: 27.7
click at [771, 587] on div "**********" at bounding box center [748, 323] width 1106 height 587
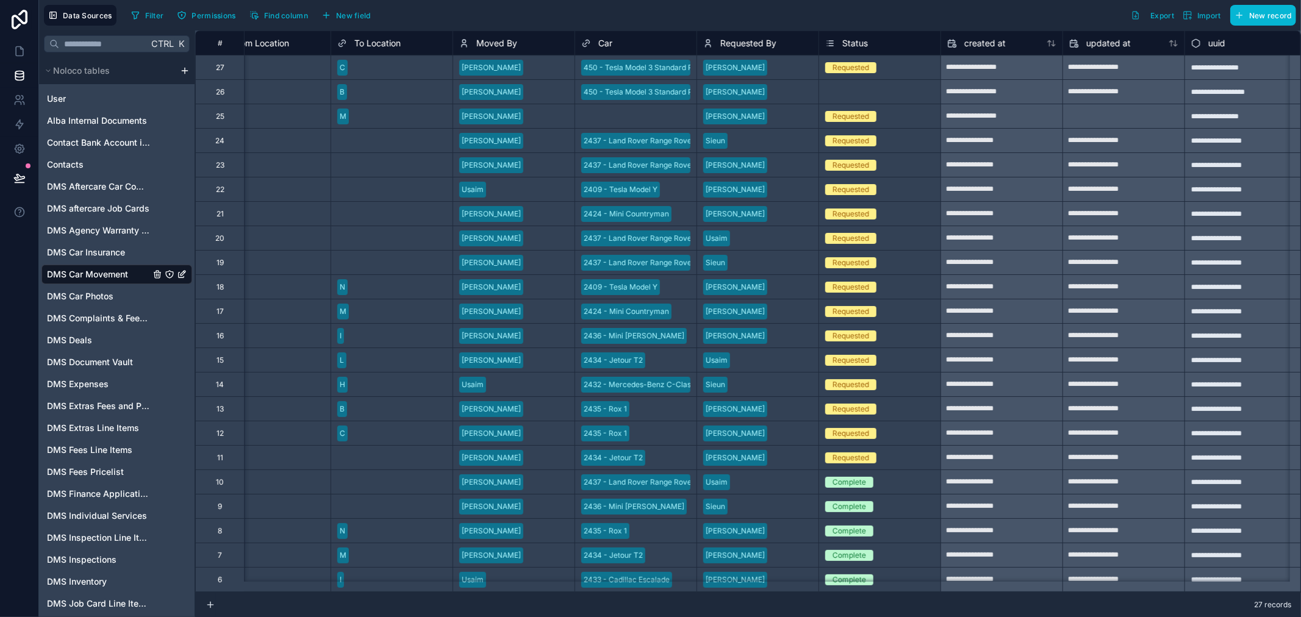
scroll to position [0, 661]
